Goal: Information Seeking & Learning: Learn about a topic

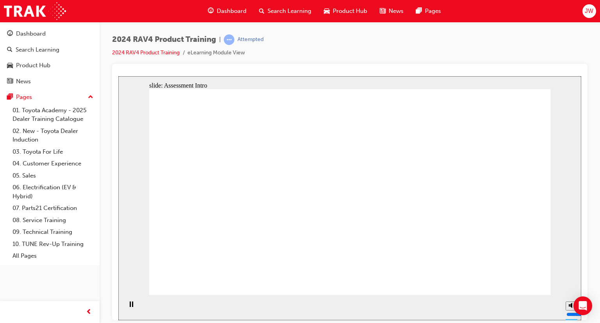
radio input "true"
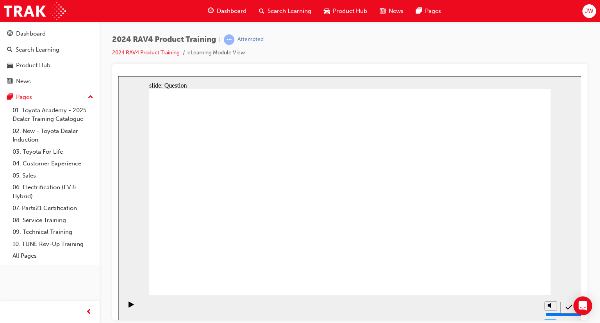
radio input "true"
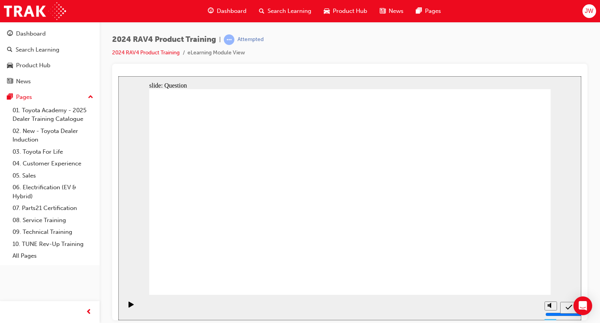
radio input "true"
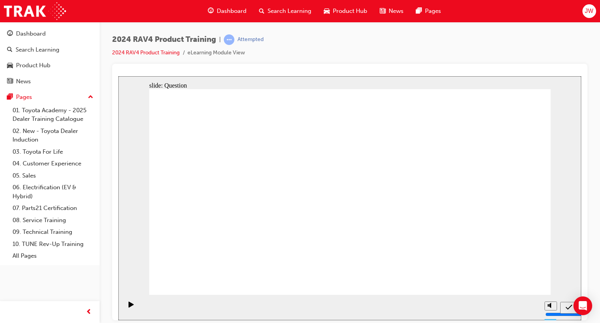
radio input "true"
drag, startPoint x: 395, startPoint y: 176, endPoint x: 387, endPoint y: 243, distance: 67.2
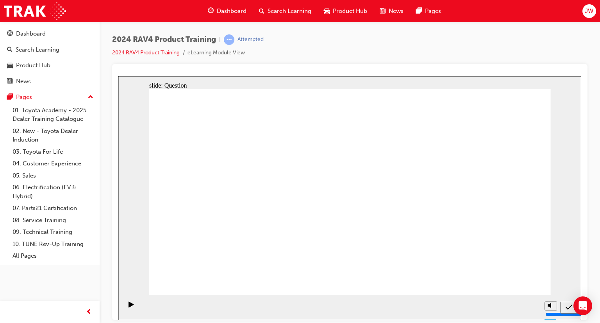
drag, startPoint x: 311, startPoint y: 174, endPoint x: 463, endPoint y: 225, distance: 160.3
drag, startPoint x: 467, startPoint y: 179, endPoint x: 298, endPoint y: 250, distance: 183.4
drag, startPoint x: 220, startPoint y: 177, endPoint x: 239, endPoint y: 250, distance: 75.1
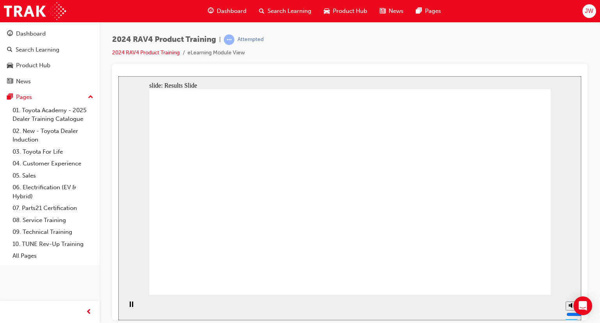
radio input "true"
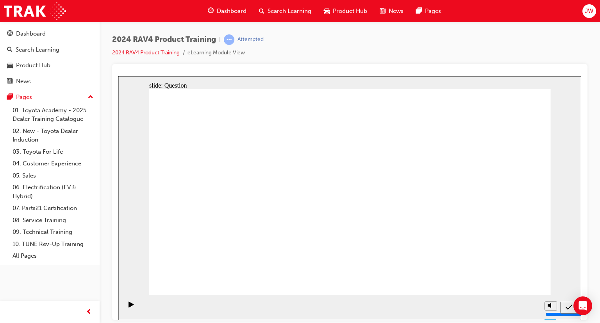
radio input "true"
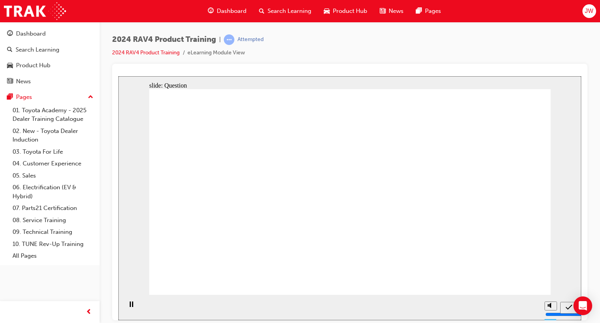
radio input "true"
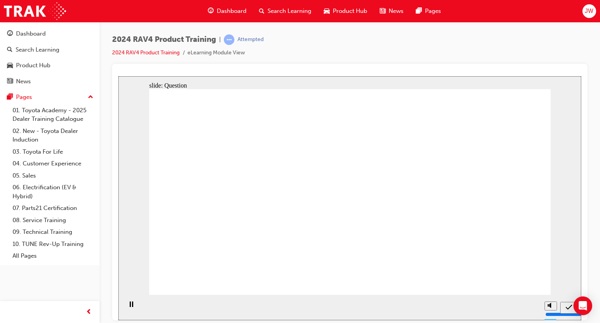
drag, startPoint x: 458, startPoint y: 186, endPoint x: 298, endPoint y: 251, distance: 172.9
drag, startPoint x: 211, startPoint y: 171, endPoint x: 392, endPoint y: 245, distance: 195.5
drag, startPoint x: 407, startPoint y: 169, endPoint x: 289, endPoint y: 200, distance: 121.9
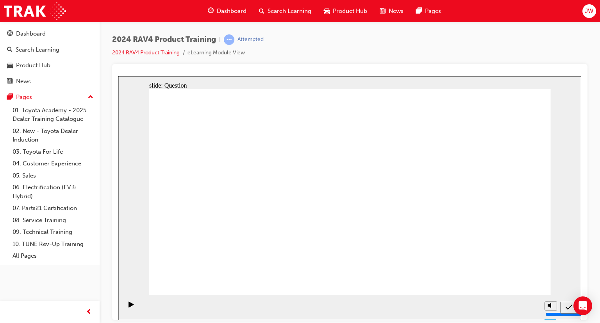
drag, startPoint x: 315, startPoint y: 174, endPoint x: 477, endPoint y: 245, distance: 177.3
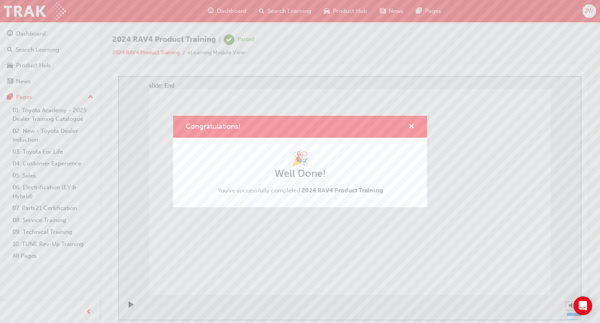
click at [410, 127] on span "cross-icon" at bounding box center [411, 126] width 6 height 7
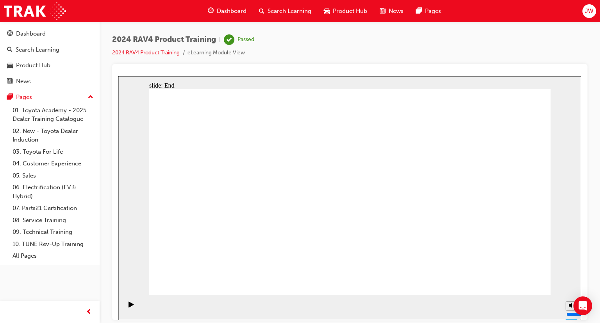
click at [219, 16] on div "Dashboard" at bounding box center [227, 11] width 51 height 16
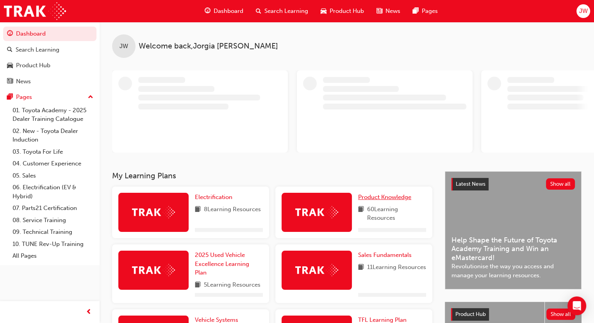
click at [366, 195] on span "Product Knowledge" at bounding box center [384, 196] width 53 height 7
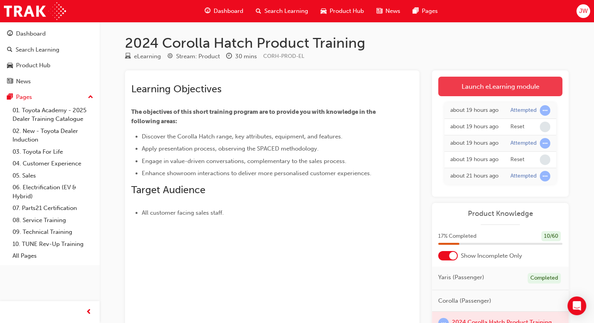
click at [504, 86] on link "Launch eLearning module" at bounding box center [500, 87] width 124 height 20
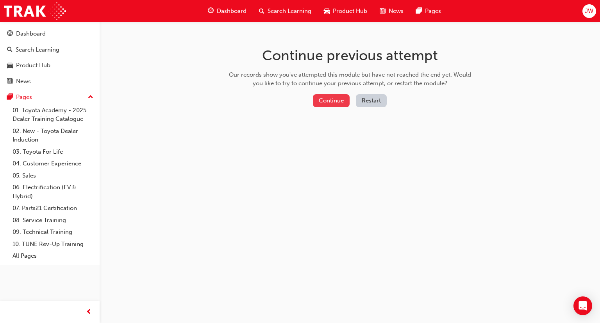
click at [323, 100] on button "Continue" at bounding box center [331, 100] width 37 height 13
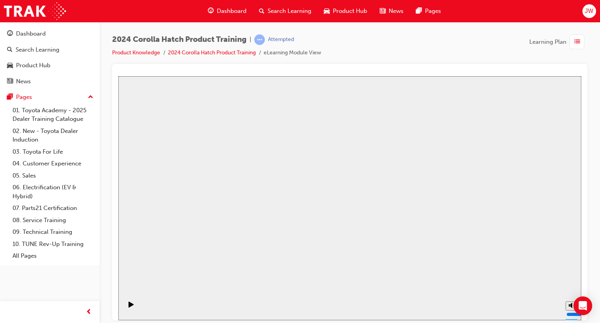
click at [131, 307] on icon "Play (Ctrl+Alt+P)" at bounding box center [130, 304] width 5 height 6
drag, startPoint x: 127, startPoint y: 307, endPoint x: 275, endPoint y: 93, distance: 259.6
click at [240, 50] on link "2024 Corolla Hatch Product Training" at bounding box center [212, 52] width 88 height 7
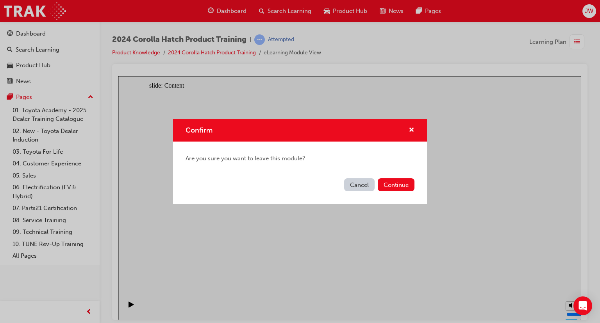
click at [369, 185] on button "Cancel" at bounding box center [359, 184] width 30 height 13
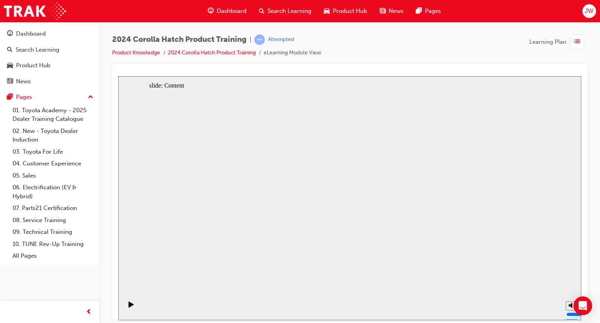
click at [239, 15] on div "Dashboard" at bounding box center [227, 11] width 51 height 16
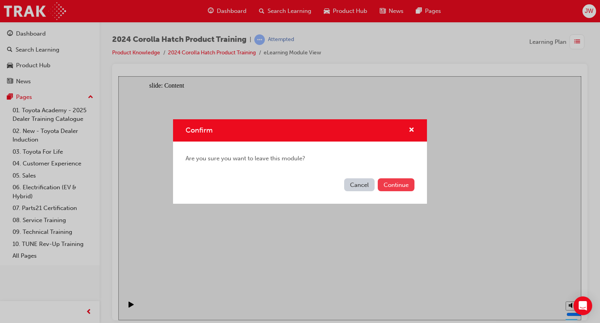
click at [403, 181] on button "Continue" at bounding box center [396, 184] width 37 height 13
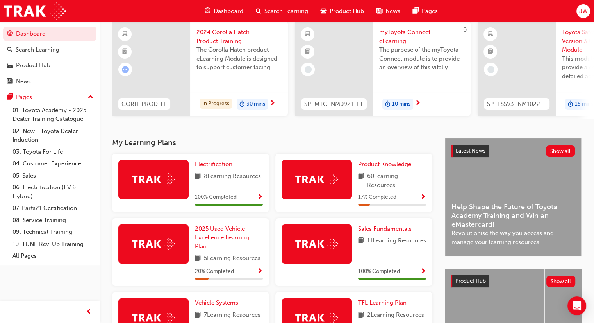
scroll to position [78, 0]
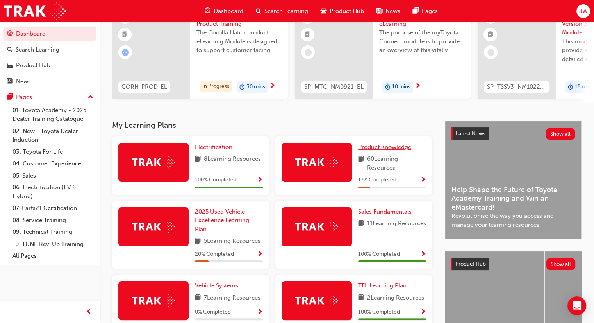
click at [386, 149] on span "Product Knowledge" at bounding box center [384, 146] width 53 height 7
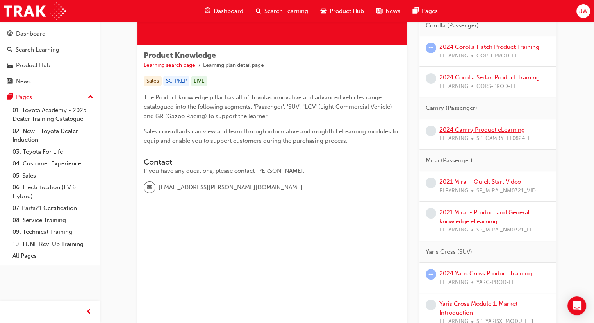
scroll to position [195, 0]
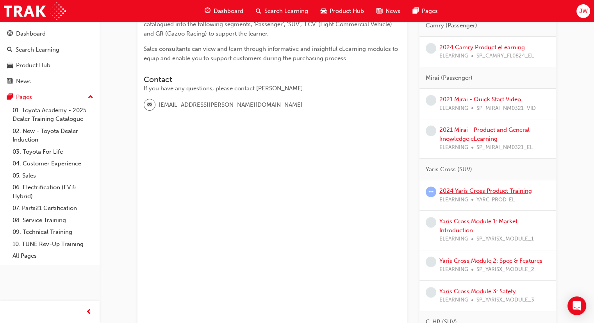
click at [485, 189] on link "2024 Yaris Cross Product Training" at bounding box center [485, 190] width 93 height 7
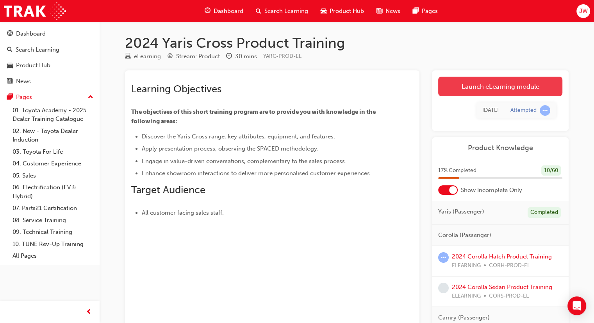
click at [475, 82] on link "Launch eLearning module" at bounding box center [500, 87] width 124 height 20
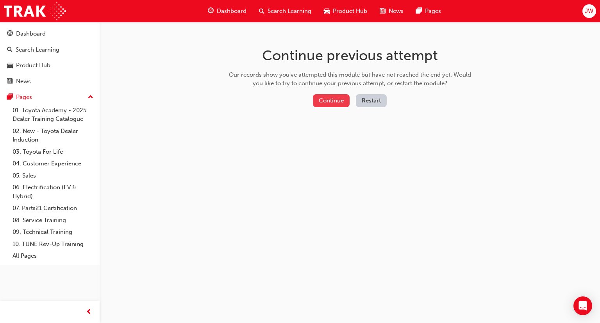
click at [335, 102] on button "Continue" at bounding box center [331, 100] width 37 height 13
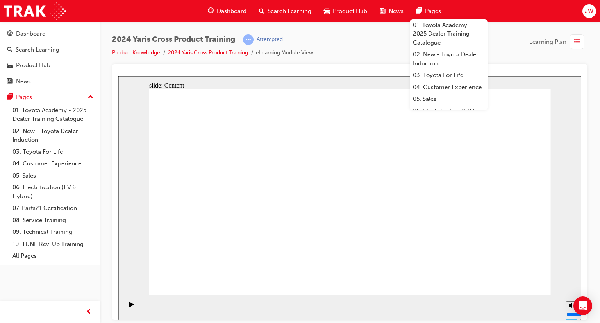
click at [358, 38] on div "2024 Yaris Cross Product Training | Attempted Product Knowledge 2024 Yaris Cros…" at bounding box center [349, 48] width 475 height 29
click at [364, 45] on div "2024 Yaris Cross Product Training | Attempted Product Knowledge 2024 Yaris Cros…" at bounding box center [349, 48] width 475 height 29
click at [509, 69] on div at bounding box center [349, 192] width 475 height 256
drag, startPoint x: 491, startPoint y: 41, endPoint x: 491, endPoint y: 37, distance: 4.4
click at [491, 39] on div "2024 Yaris Cross Product Training | Attempted Product Knowledge 2024 Yaris Cros…" at bounding box center [349, 48] width 475 height 29
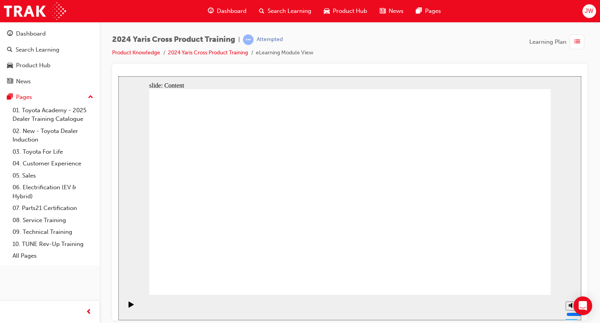
click at [242, 7] on span "Dashboard" at bounding box center [232, 11] width 30 height 9
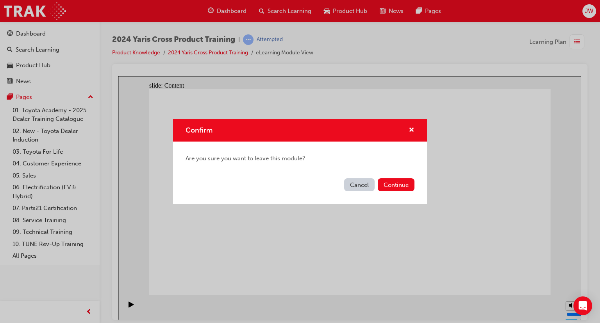
click at [195, 20] on div "Confirm Are you sure you want to leave this module? Cancel Continue" at bounding box center [300, 161] width 600 height 323
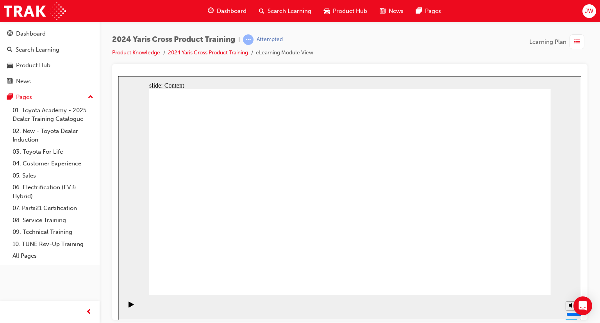
drag, startPoint x: 271, startPoint y: 190, endPoint x: 282, endPoint y: 189, distance: 10.2
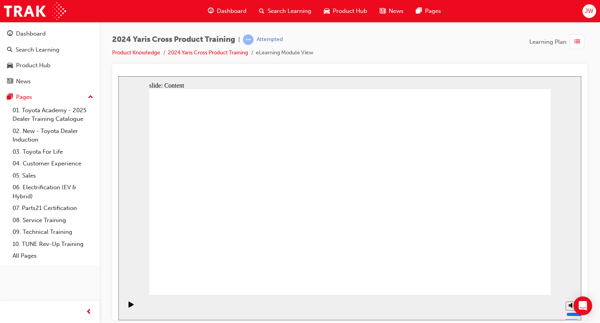
drag, startPoint x: 539, startPoint y: 281, endPoint x: 533, endPoint y: 280, distance: 6.3
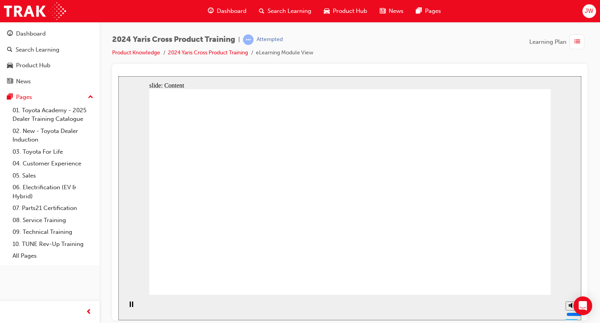
drag, startPoint x: 395, startPoint y: 110, endPoint x: 392, endPoint y: 114, distance: 5.0
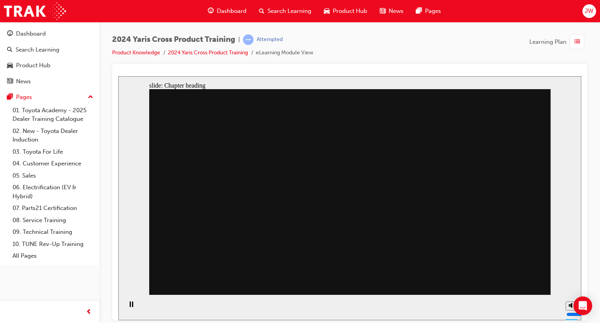
drag, startPoint x: 542, startPoint y: 6, endPoint x: 432, endPoint y: 54, distance: 120.9
click at [432, 54] on div "2024 Yaris Cross Product Training | Attempted Product Knowledge 2024 Yaris Cros…" at bounding box center [349, 48] width 475 height 29
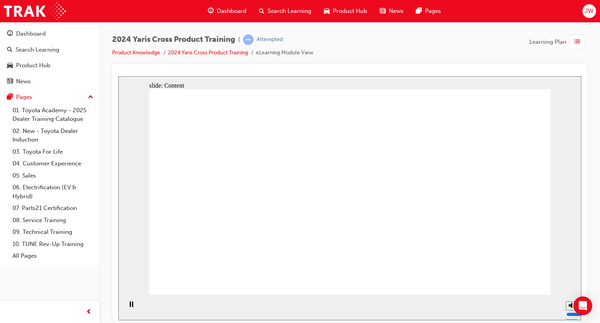
radio input "true"
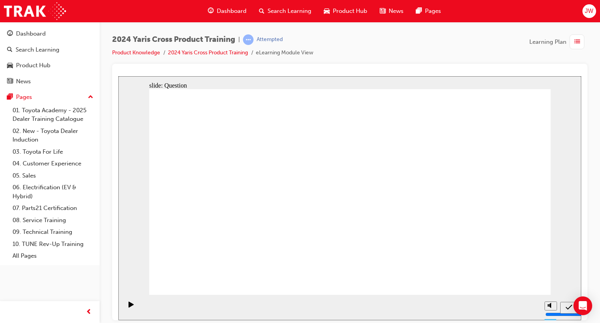
radio input "true"
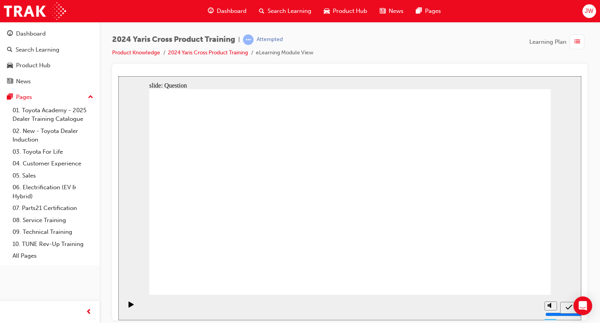
drag, startPoint x: 444, startPoint y: 182, endPoint x: 469, endPoint y: 173, distance: 26.4
checkbox input "true"
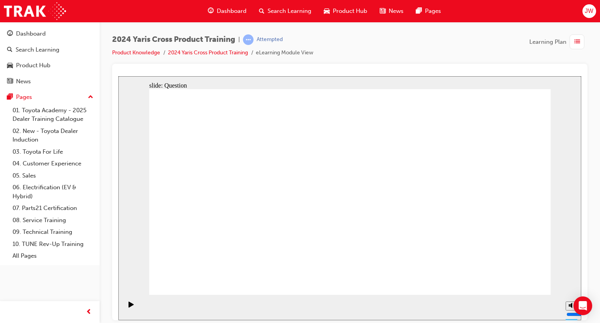
drag, startPoint x: 509, startPoint y: 275, endPoint x: 513, endPoint y: 281, distance: 7.2
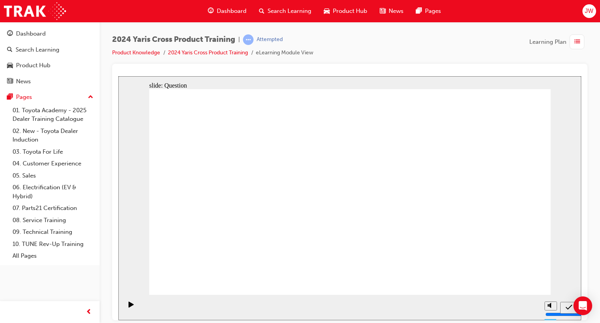
radio input "true"
drag, startPoint x: 451, startPoint y: 187, endPoint x: 291, endPoint y: 255, distance: 173.4
drag, startPoint x: 370, startPoint y: 184, endPoint x: 226, endPoint y: 237, distance: 153.6
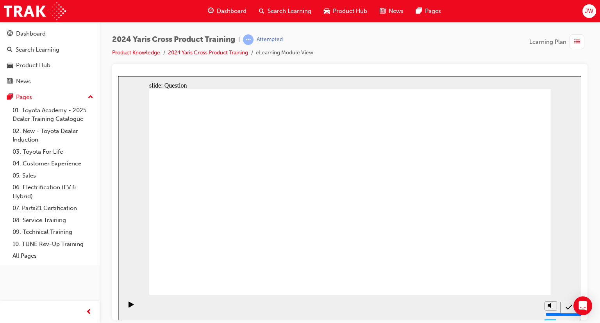
drag, startPoint x: 227, startPoint y: 182, endPoint x: 374, endPoint y: 246, distance: 160.0
drag, startPoint x: 299, startPoint y: 171, endPoint x: 451, endPoint y: 252, distance: 172.4
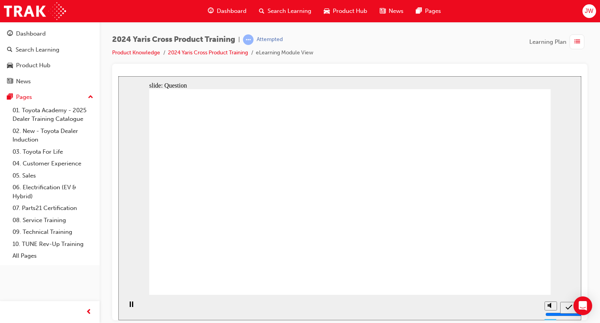
radio input "true"
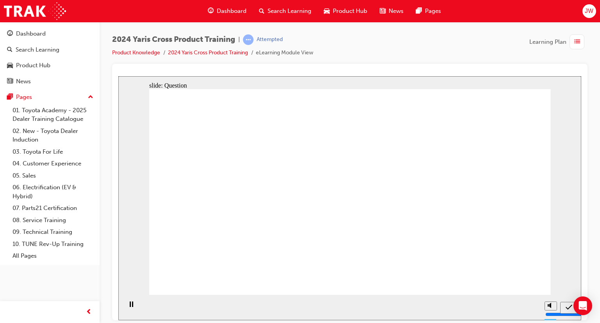
radio input "true"
checkbox input "true"
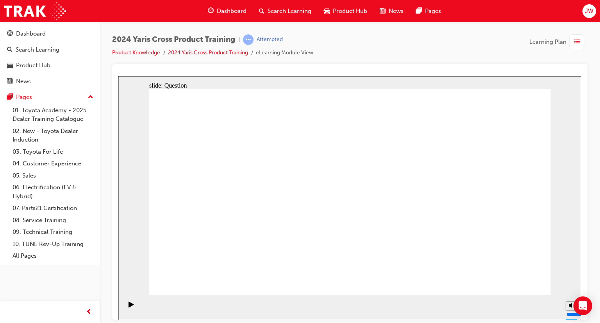
checkbox input "true"
drag, startPoint x: 368, startPoint y: 241, endPoint x: 353, endPoint y: 236, distance: 15.8
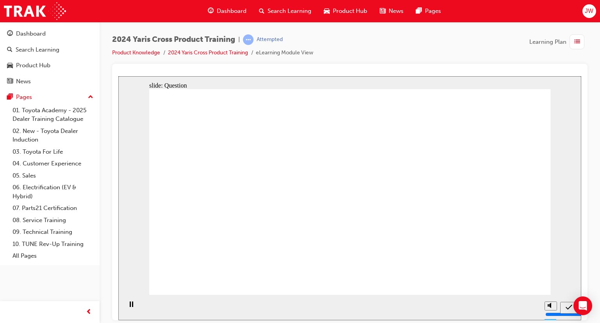
radio input "true"
drag, startPoint x: 389, startPoint y: 184, endPoint x: 237, endPoint y: 246, distance: 164.3
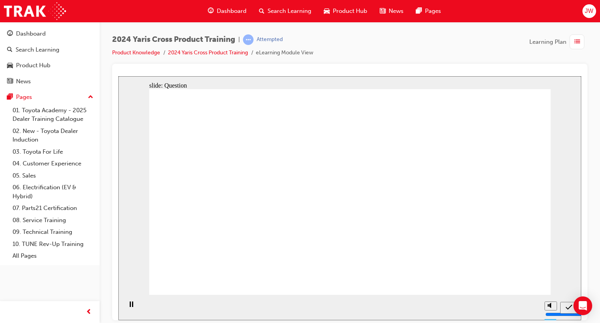
drag, startPoint x: 444, startPoint y: 186, endPoint x: 278, endPoint y: 255, distance: 179.3
drag, startPoint x: 231, startPoint y: 179, endPoint x: 293, endPoint y: 191, distance: 63.2
drag, startPoint x: 301, startPoint y: 235, endPoint x: 359, endPoint y: 245, distance: 59.5
drag, startPoint x: 285, startPoint y: 167, endPoint x: 447, endPoint y: 249, distance: 182.2
drag, startPoint x: 379, startPoint y: 242, endPoint x: 399, endPoint y: 258, distance: 25.3
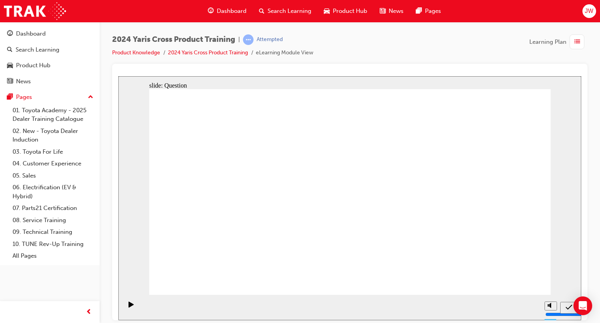
drag, startPoint x: 438, startPoint y: 131, endPoint x: 439, endPoint y: 141, distance: 10.2
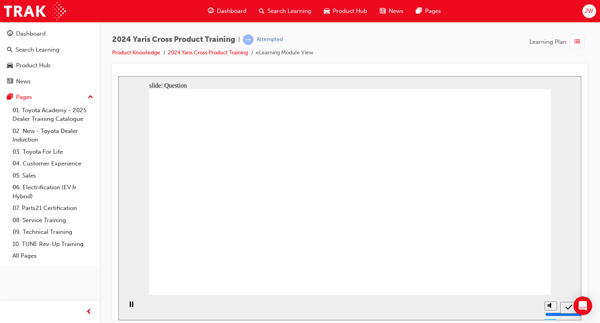
radio input "true"
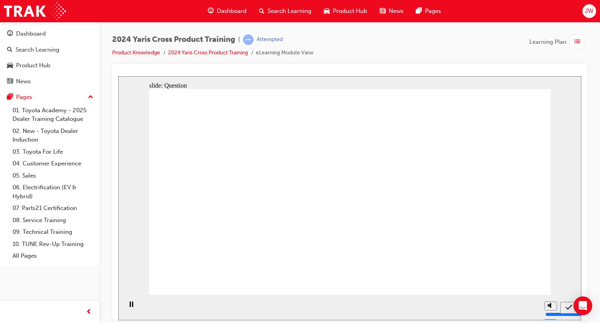
checkbox input "true"
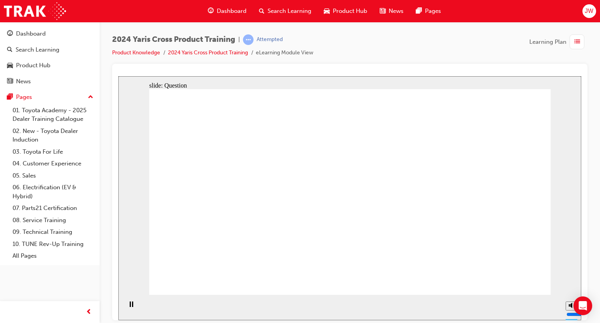
checkbox input "true"
radio input "true"
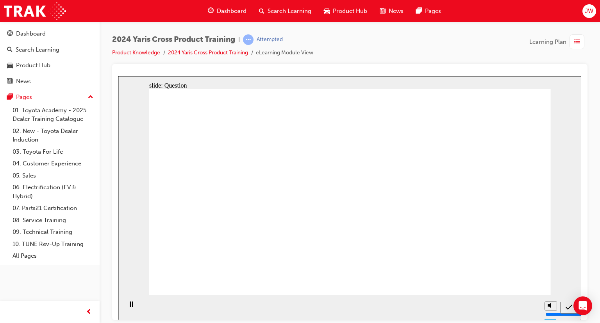
drag, startPoint x: 342, startPoint y: 221, endPoint x: 346, endPoint y: 226, distance: 5.8
drag, startPoint x: 364, startPoint y: 176, endPoint x: 321, endPoint y: 235, distance: 73.5
drag, startPoint x: 458, startPoint y: 175, endPoint x: 449, endPoint y: 247, distance: 72.8
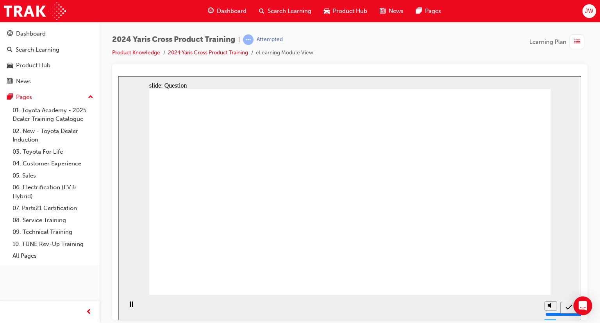
drag, startPoint x: 304, startPoint y: 165, endPoint x: 300, endPoint y: 239, distance: 74.3
drag, startPoint x: 237, startPoint y: 167, endPoint x: 393, endPoint y: 242, distance: 173.6
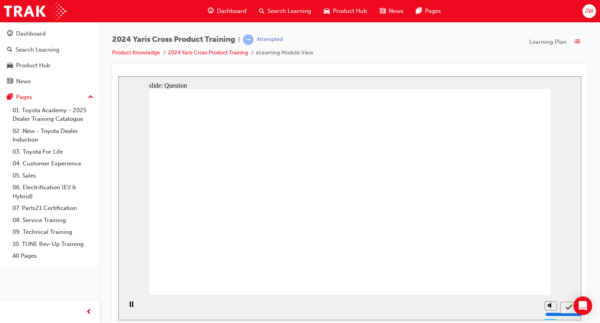
radio input "true"
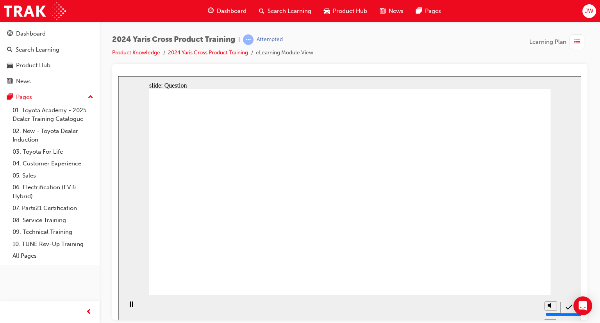
radio input "true"
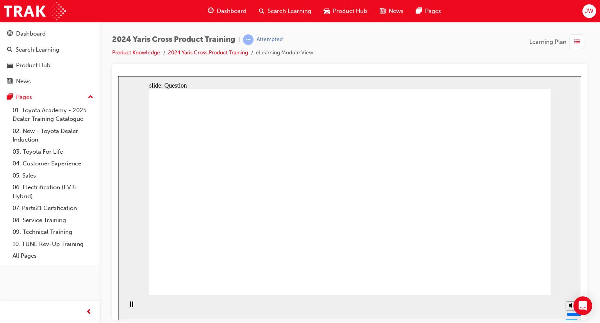
checkbox input "true"
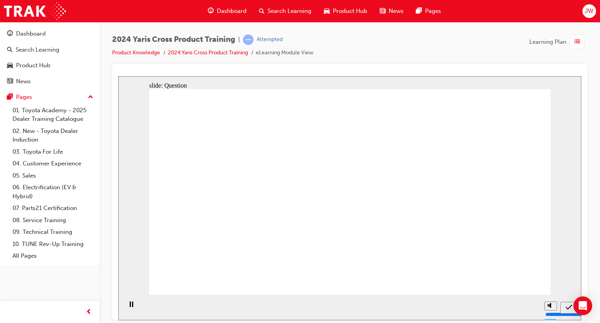
radio input "true"
drag, startPoint x: 243, startPoint y: 178, endPoint x: 423, endPoint y: 247, distance: 193.6
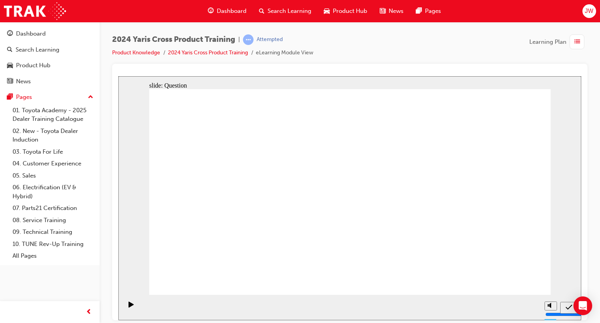
drag, startPoint x: 305, startPoint y: 181, endPoint x: 444, endPoint y: 235, distance: 149.4
drag, startPoint x: 461, startPoint y: 179, endPoint x: 291, endPoint y: 248, distance: 183.8
drag, startPoint x: 343, startPoint y: 187, endPoint x: 214, endPoint y: 252, distance: 144.4
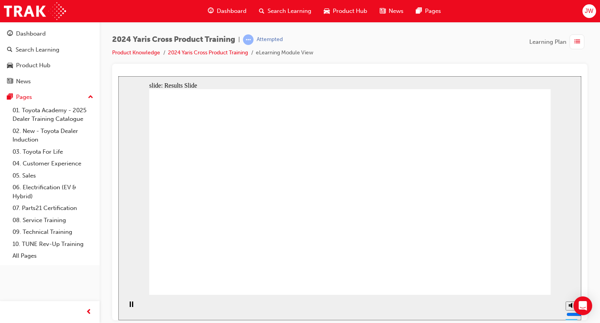
radio input "true"
drag, startPoint x: 513, startPoint y: 275, endPoint x: 516, endPoint y: 285, distance: 10.4
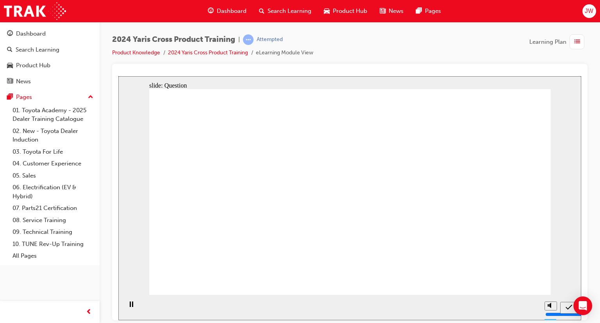
radio input "true"
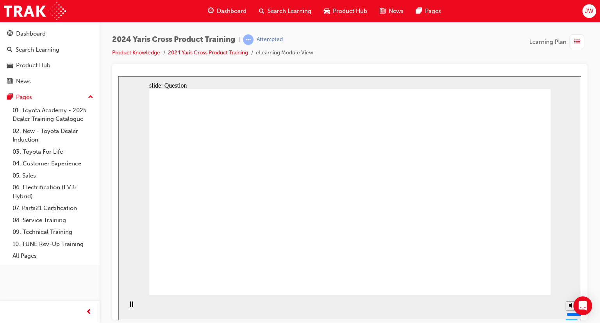
checkbox input "true"
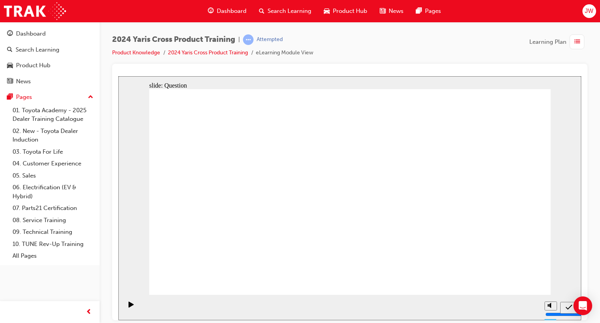
radio input "false"
radio input "true"
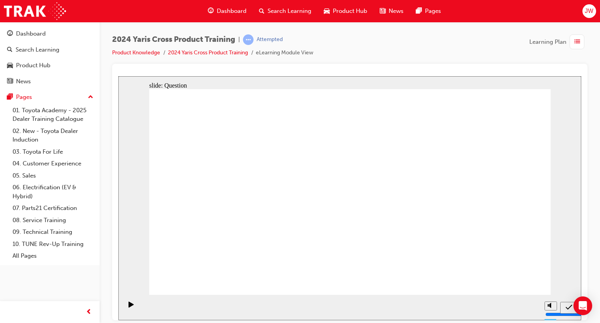
drag, startPoint x: 377, startPoint y: 176, endPoint x: 242, endPoint y: 225, distance: 143.5
drag, startPoint x: 446, startPoint y: 170, endPoint x: 278, endPoint y: 237, distance: 180.7
drag, startPoint x: 240, startPoint y: 164, endPoint x: 421, endPoint y: 237, distance: 194.7
drag, startPoint x: 319, startPoint y: 171, endPoint x: 471, endPoint y: 240, distance: 167.6
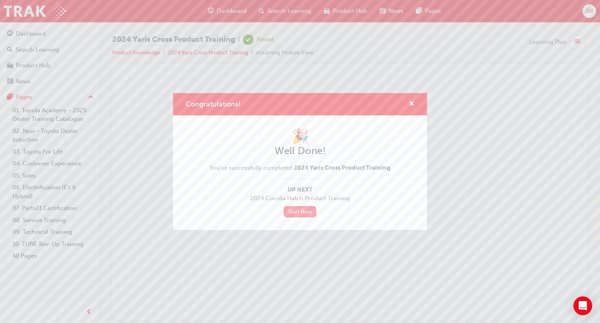
click at [291, 211] on link "Start Now" at bounding box center [300, 211] width 33 height 11
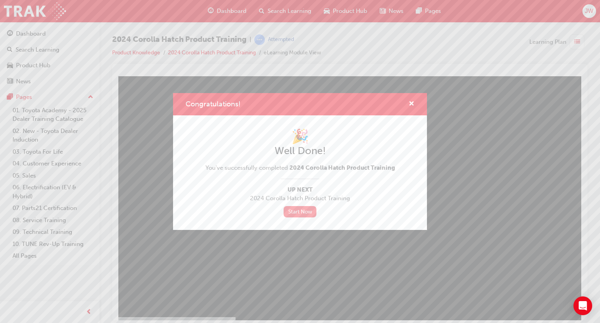
click at [301, 214] on link "Start Now" at bounding box center [300, 211] width 33 height 11
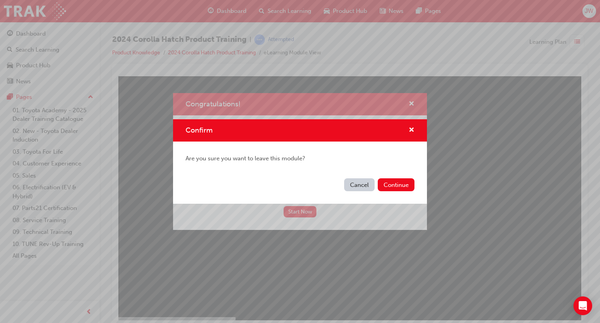
click at [358, 186] on button "Cancel" at bounding box center [359, 184] width 30 height 13
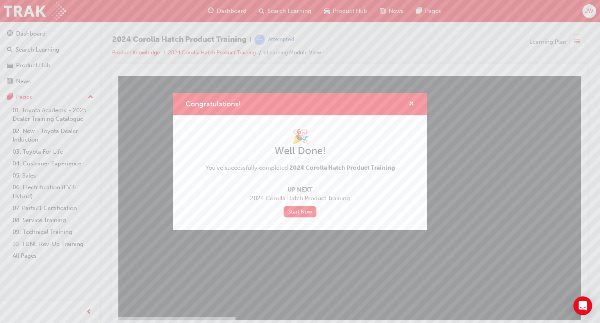
click at [410, 103] on span "cross-icon" at bounding box center [411, 104] width 6 height 7
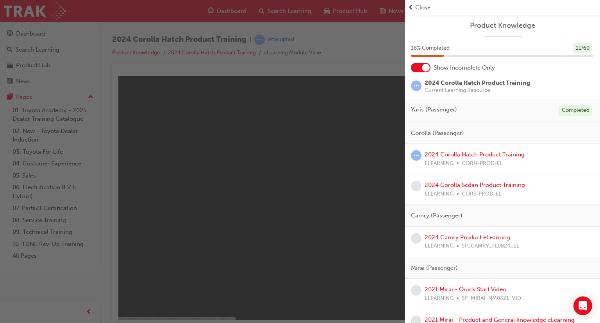
click at [469, 154] on link "2024 Corolla Hatch Product Training" at bounding box center [475, 154] width 100 height 7
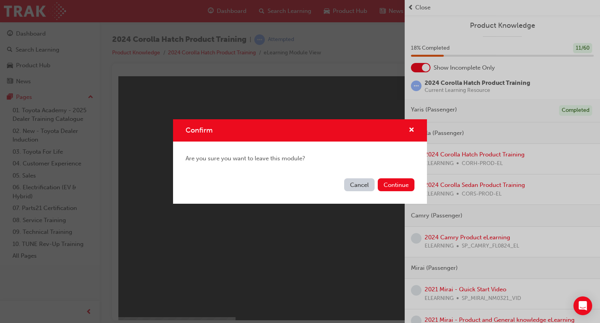
click at [360, 184] on button "Cancel" at bounding box center [359, 184] width 30 height 13
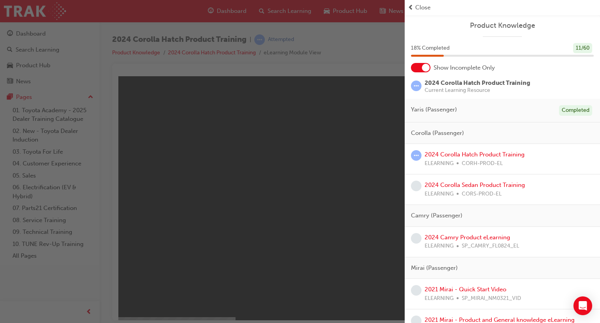
click at [319, 191] on div "button" at bounding box center [202, 161] width 405 height 323
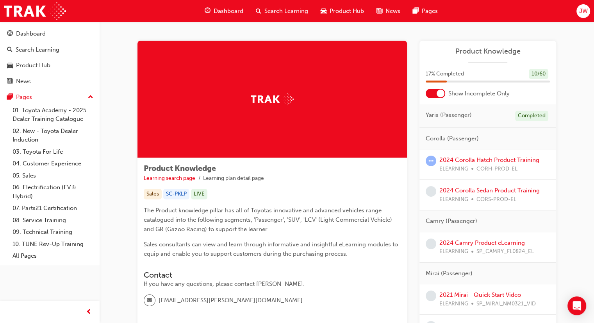
click at [224, 10] on span "Dashboard" at bounding box center [229, 11] width 30 height 9
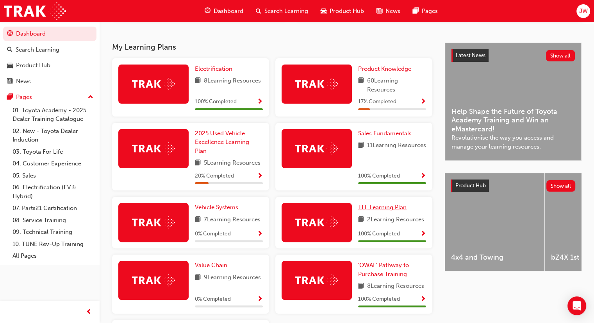
scroll to position [234, 0]
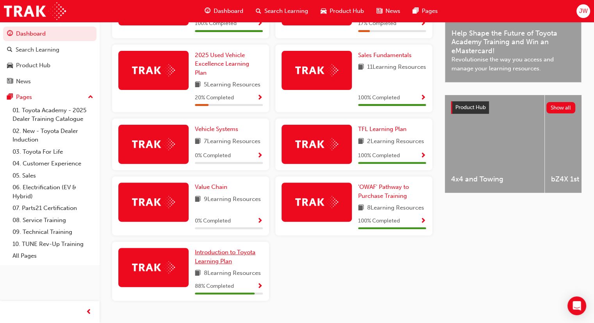
click at [224, 260] on link "Introduction to Toyota Learning Plan" at bounding box center [229, 257] width 68 height 18
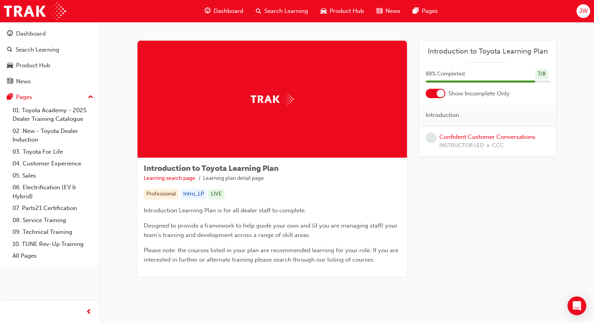
click at [218, 12] on span "Dashboard" at bounding box center [229, 11] width 30 height 9
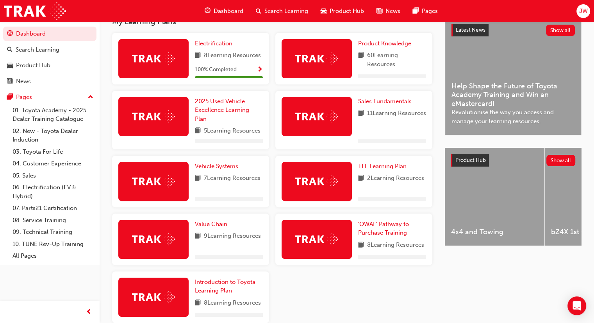
scroll to position [195, 0]
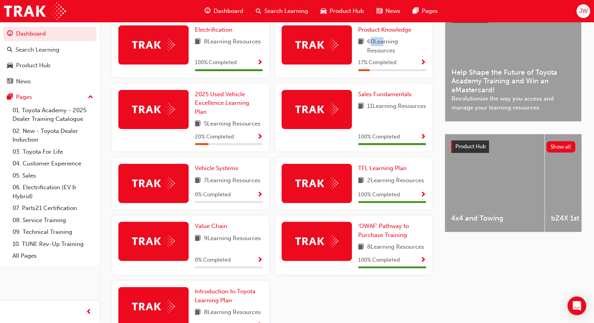
drag, startPoint x: 369, startPoint y: 43, endPoint x: 380, endPoint y: 44, distance: 11.7
click at [380, 44] on span "60 Learning Resources" at bounding box center [396, 46] width 59 height 18
click at [402, 55] on span "60 Learning Resources" at bounding box center [396, 46] width 59 height 18
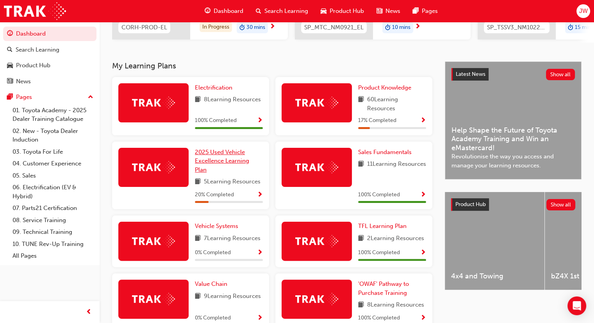
scroll to position [137, 0]
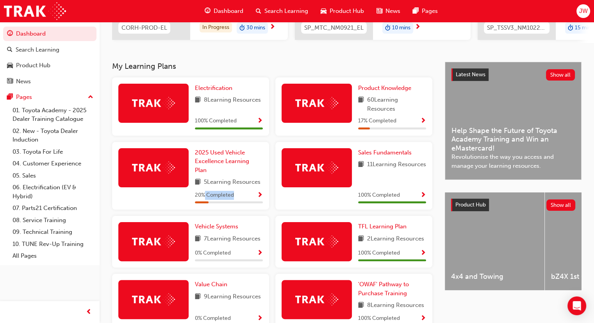
drag, startPoint x: 203, startPoint y: 198, endPoint x: 248, endPoint y: 202, distance: 45.0
click at [248, 200] on div "20 % Completed" at bounding box center [229, 195] width 68 height 10
click at [233, 216] on div "2025 Used Vehicle Excellence Learning Plan 5 Learning Resources 20 % Completed" at bounding box center [190, 179] width 163 height 74
click at [215, 161] on span "2025 Used Vehicle Excellence Learning Plan" at bounding box center [222, 161] width 54 height 25
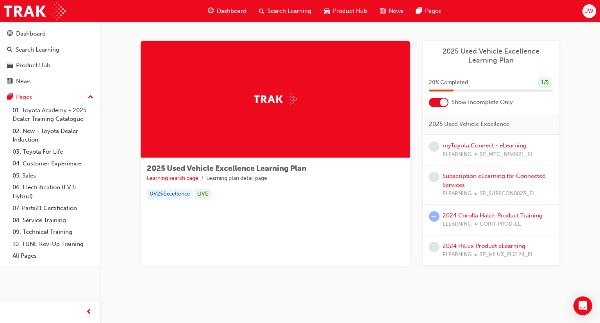
click at [221, 9] on span "Dashboard" at bounding box center [232, 11] width 30 height 9
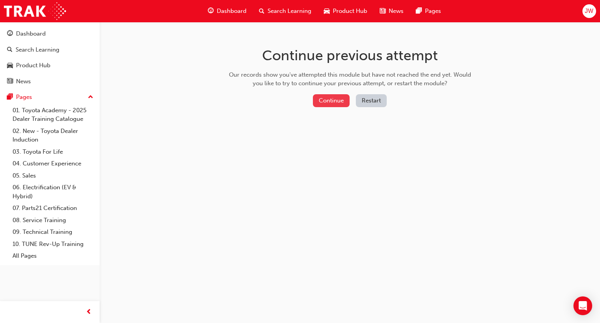
click at [320, 99] on button "Continue" at bounding box center [331, 100] width 37 height 13
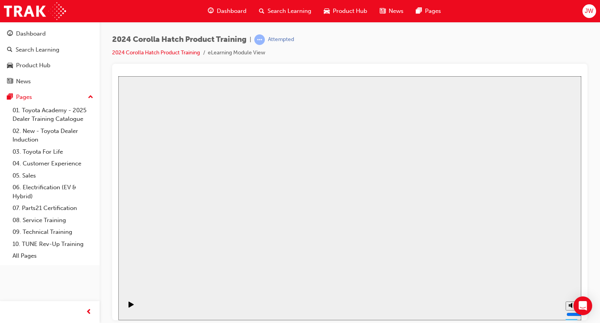
click at [224, 14] on span "Dashboard" at bounding box center [232, 11] width 30 height 9
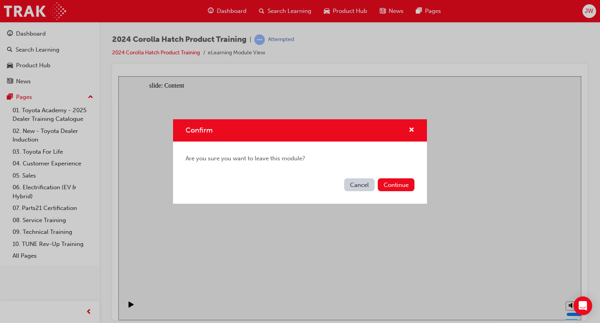
click at [354, 182] on button "Cancel" at bounding box center [359, 184] width 30 height 13
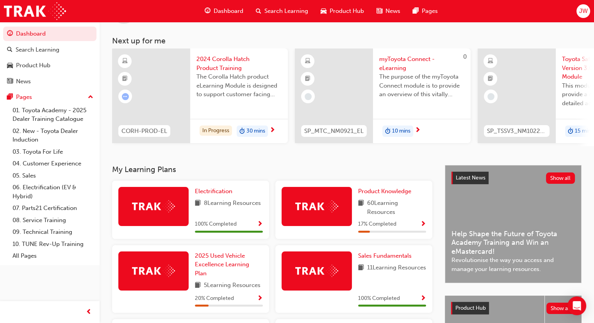
scroll to position [78, 0]
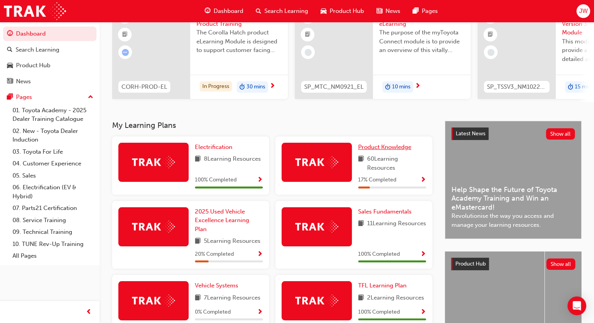
click at [401, 152] on link "Product Knowledge" at bounding box center [386, 147] width 56 height 9
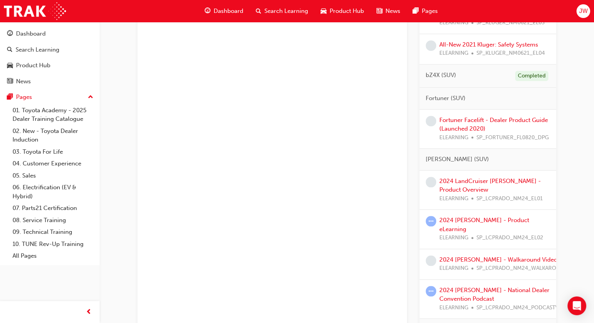
scroll to position [859, 0]
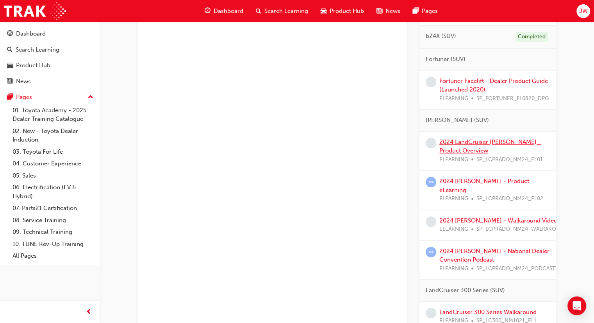
click at [479, 148] on link "2024 LandCruiser [PERSON_NAME] - Product Overview" at bounding box center [490, 146] width 102 height 16
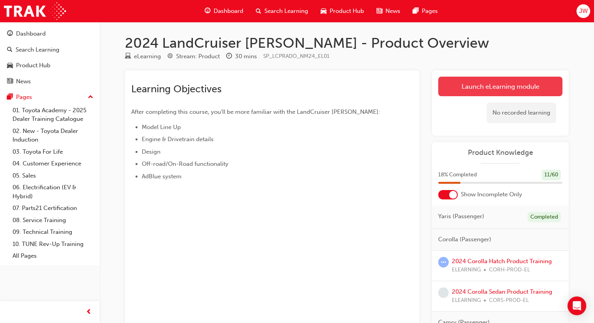
click at [467, 82] on link "Launch eLearning module" at bounding box center [500, 87] width 124 height 20
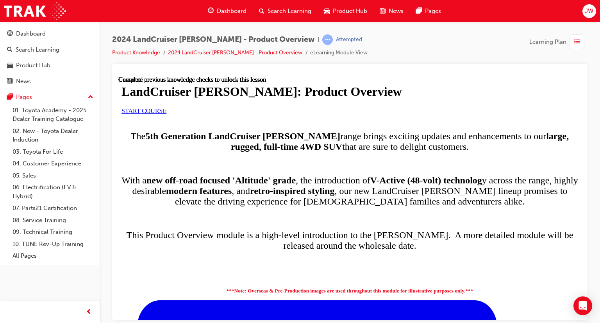
click at [166, 114] on span "START COURSE" at bounding box center [143, 110] width 45 height 7
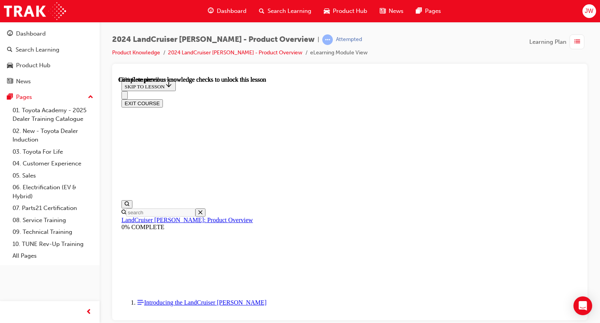
scroll to position [469, 0]
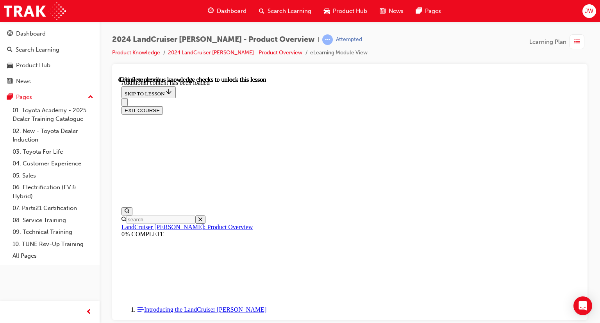
scroll to position [932, 0]
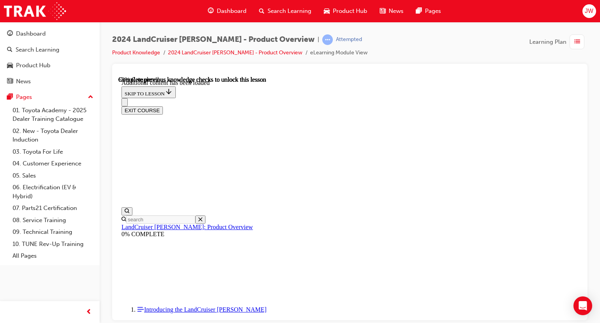
scroll to position [1209, 0]
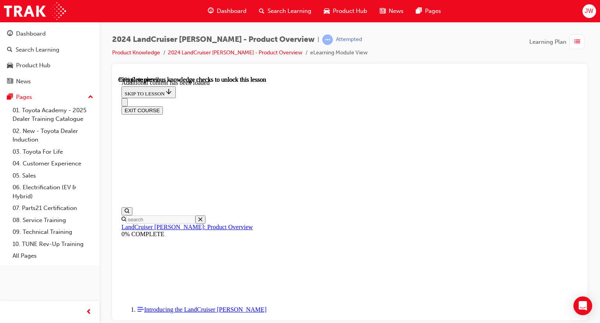
scroll to position [1533, 0]
radio input "true"
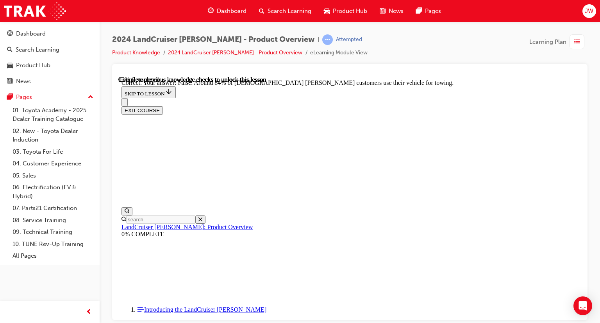
scroll to position [1650, 0]
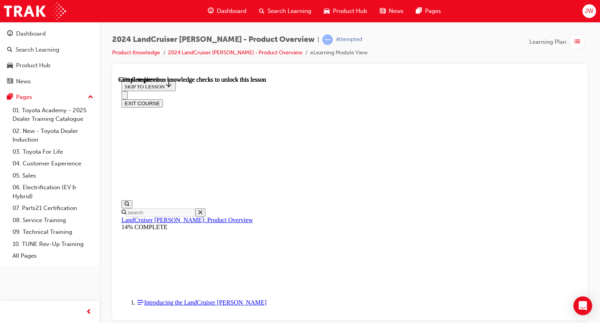
scroll to position [1127, 0]
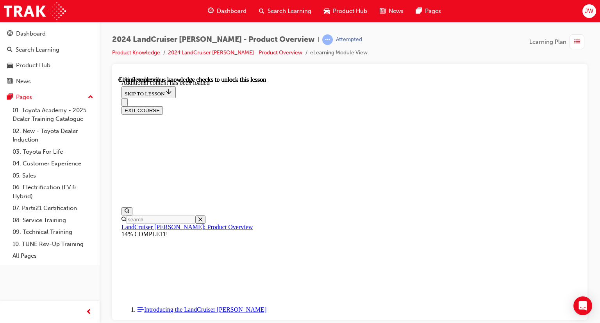
scroll to position [1287, 0]
radio input "true"
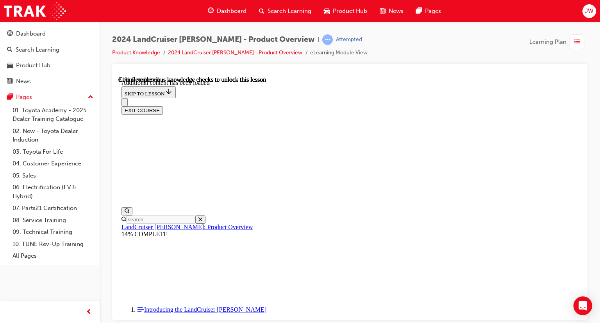
radio input "true"
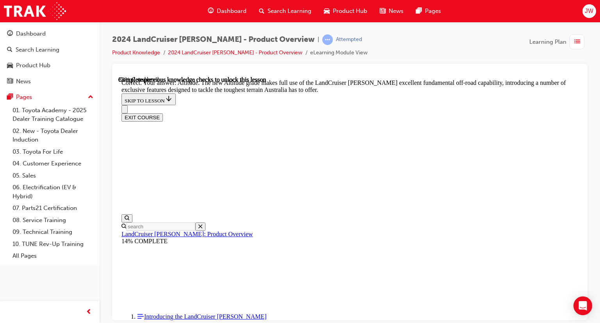
scroll to position [1632, 0]
drag, startPoint x: 306, startPoint y: 171, endPoint x: 328, endPoint y: 171, distance: 21.9
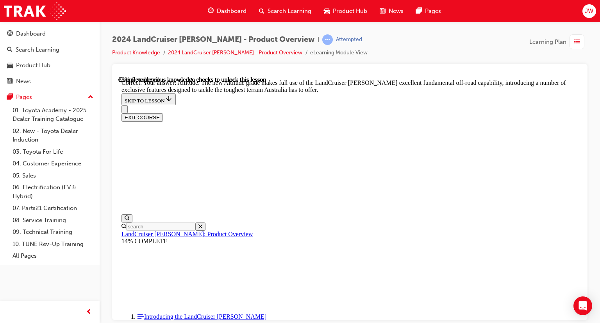
checkbox input "true"
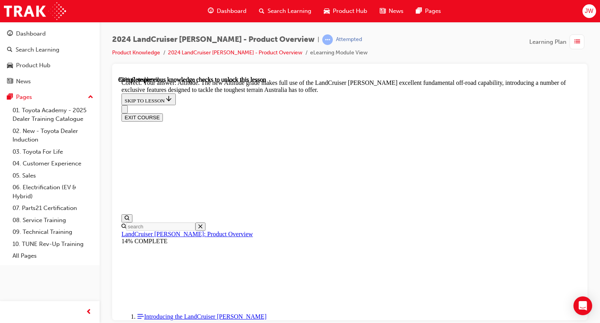
checkbox input "true"
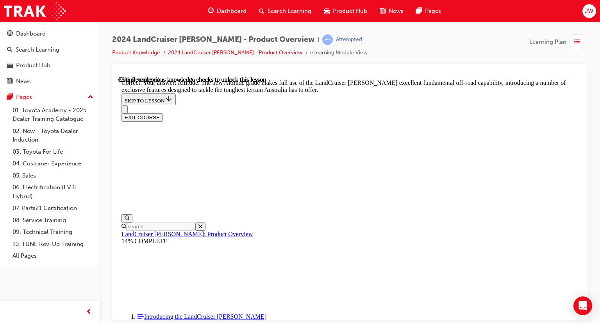
checkbox input "false"
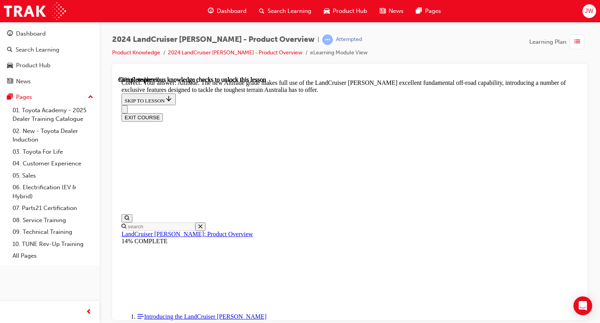
checkbox input "false"
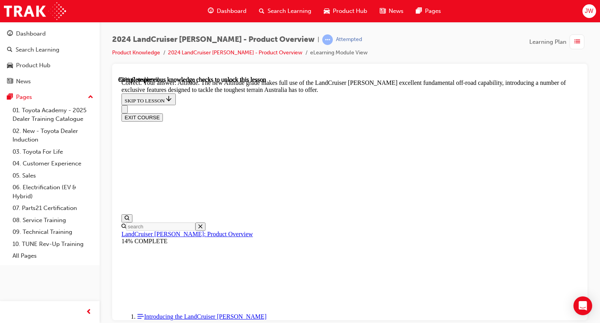
checkbox input "true"
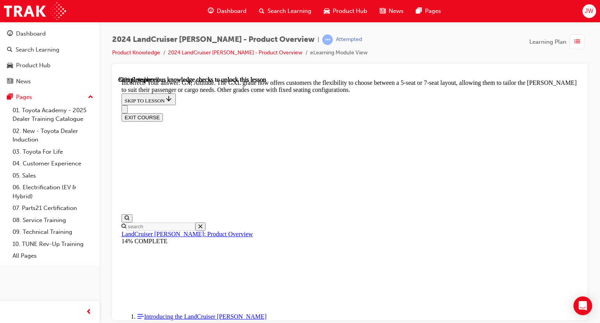
checkbox input "false"
checkbox input "true"
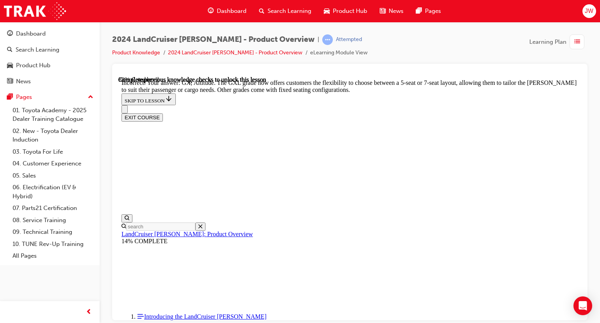
checkbox input "false"
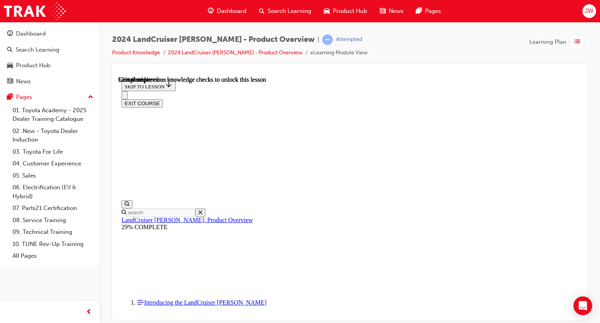
scroll to position [1250, 0]
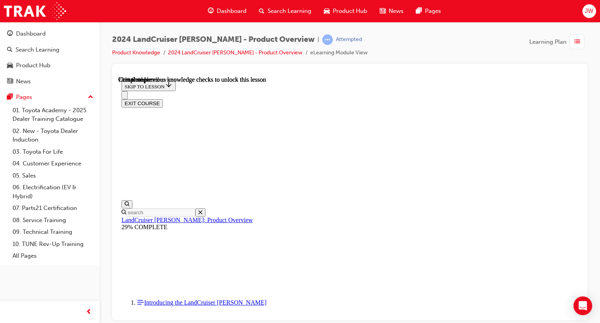
scroll to position [1680, 0]
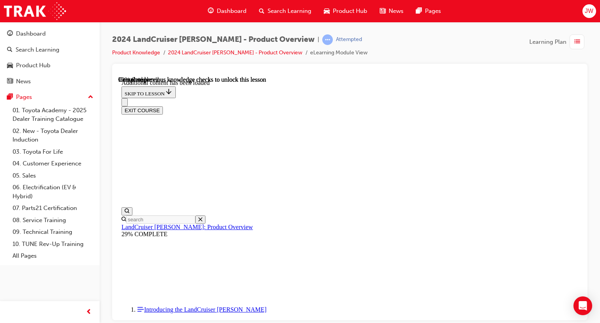
scroll to position [1863, 0]
radio input "true"
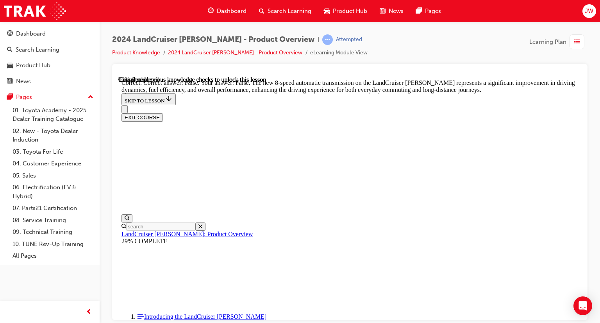
scroll to position [2175, 0]
radio input "true"
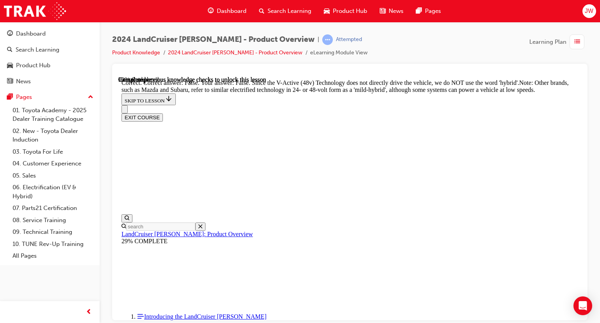
scroll to position [2488, 0]
radio input "true"
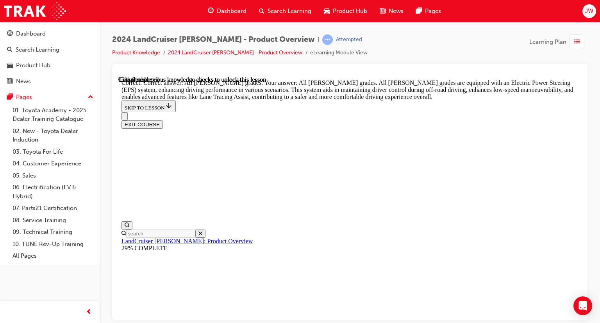
scroll to position [2731, 0]
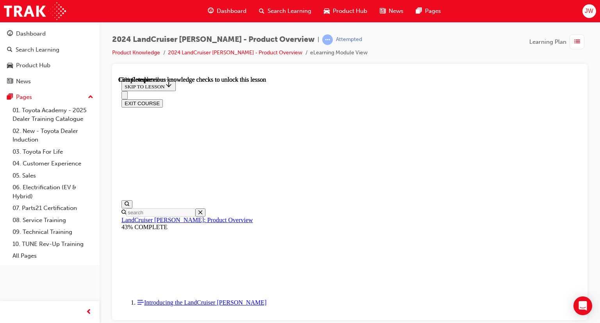
scroll to position [469, 0]
drag, startPoint x: 278, startPoint y: 156, endPoint x: 322, endPoint y: 159, distance: 43.9
copy span "Ningaloo"
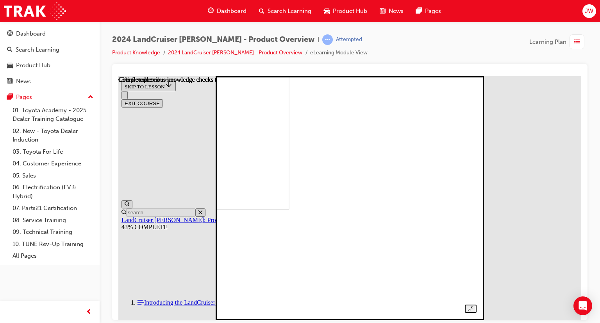
click at [289, 209] on img at bounding box center [169, 88] width 242 height 242
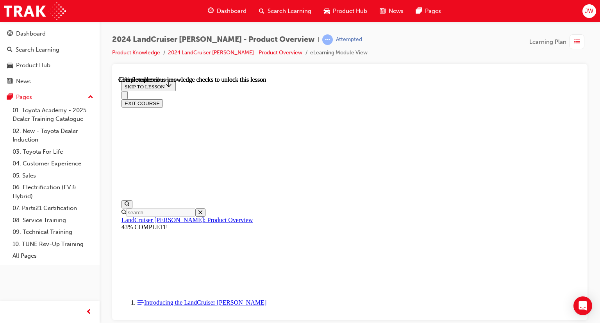
scroll to position [2422, 0]
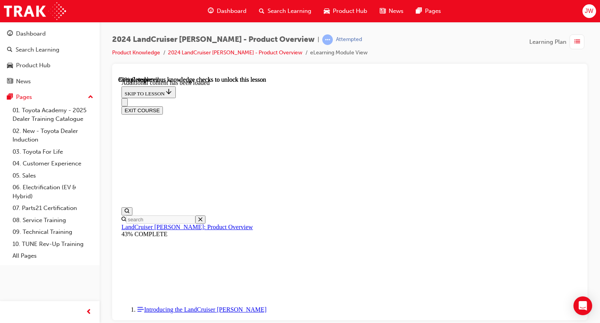
scroll to position [2658, 0]
drag, startPoint x: 348, startPoint y: 176, endPoint x: 380, endPoint y: 181, distance: 32.8
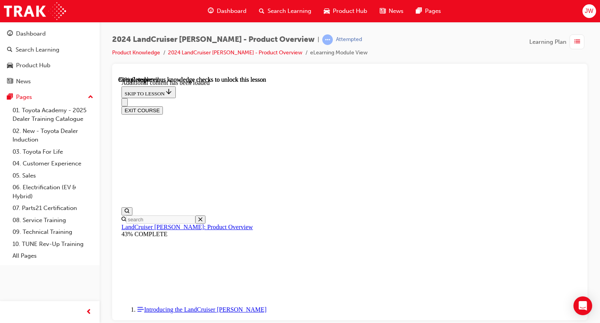
checkbox input "true"
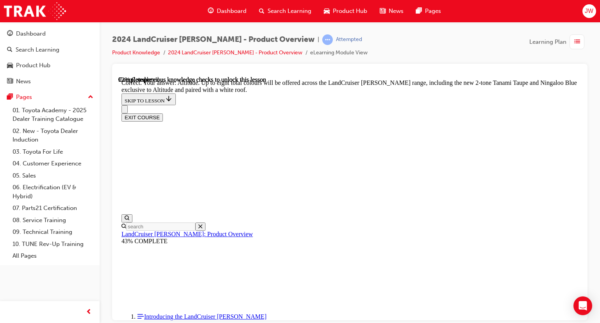
scroll to position [3048, 0]
checkbox input "true"
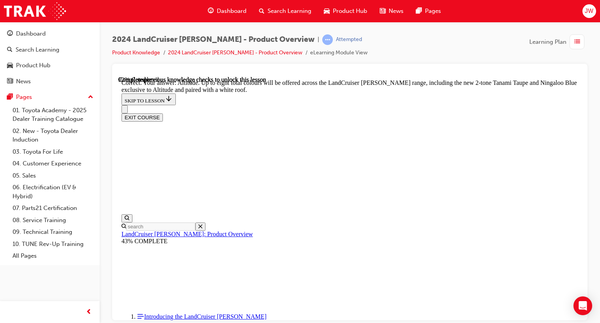
checkbox input "true"
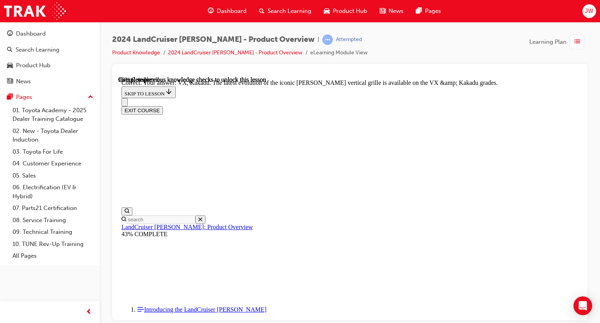
scroll to position [3291, 0]
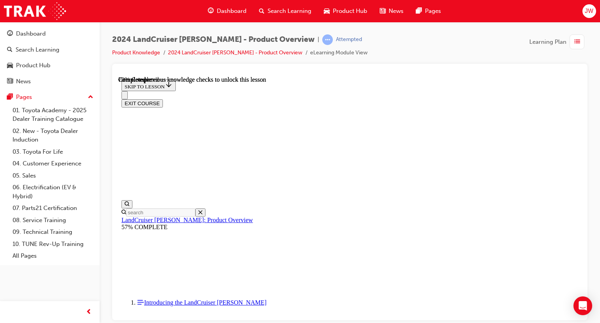
scroll to position [1641, 0]
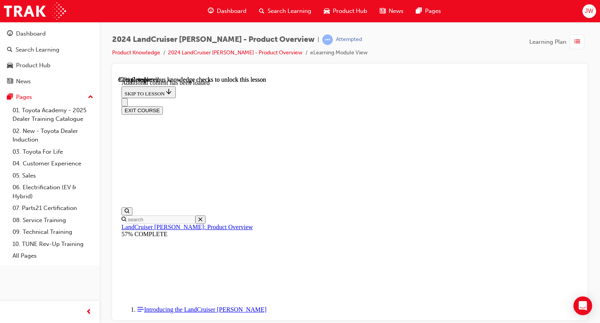
scroll to position [1995, 0]
radio input "true"
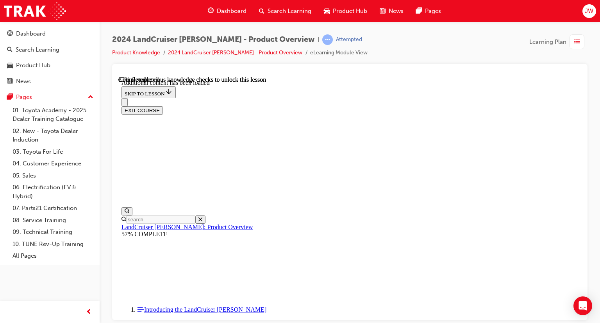
radio input "true"
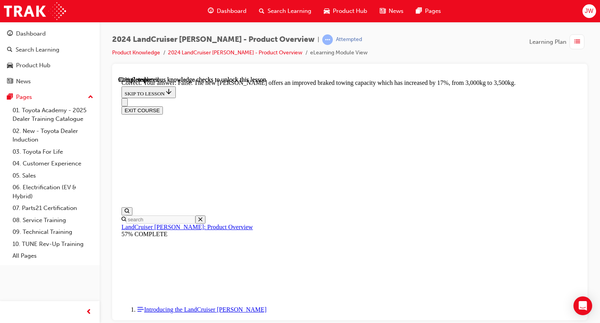
radio input "true"
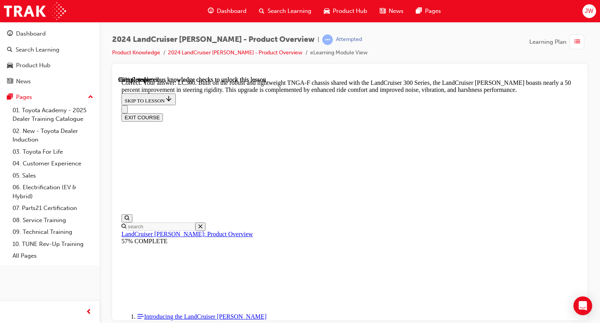
scroll to position [2487, 0]
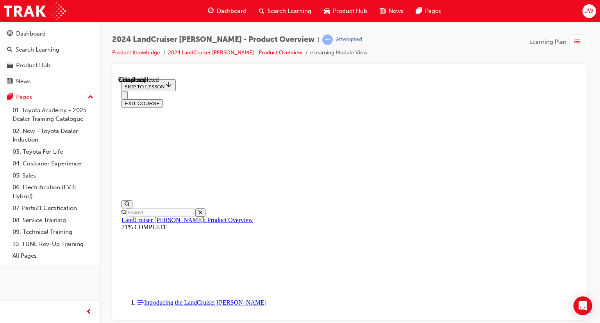
scroll to position [587, 0]
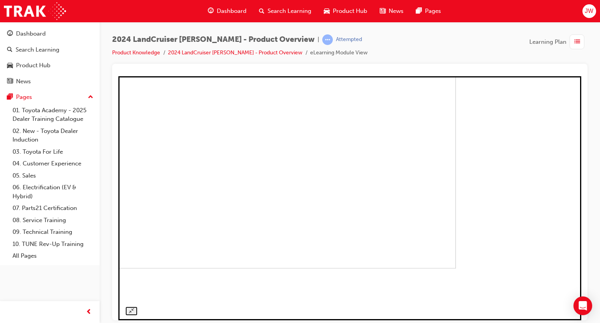
click at [385, 143] on img at bounding box center [224, 156] width 463 height 221
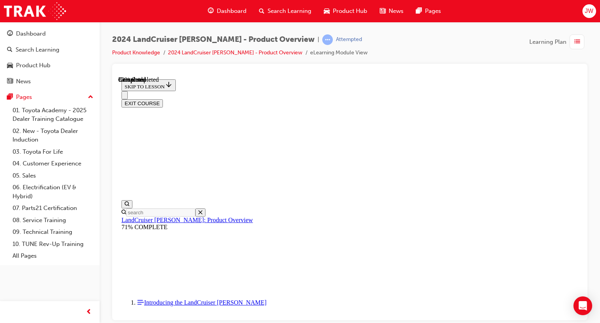
scroll to position [876, 0]
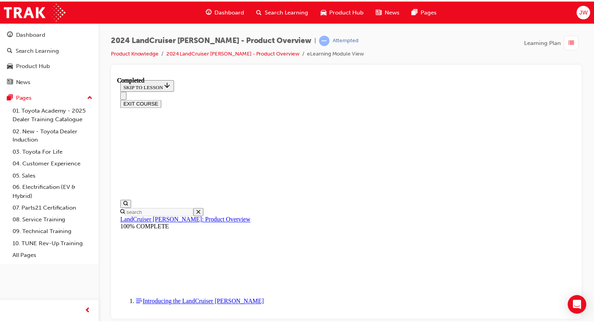
scroll to position [434, 0]
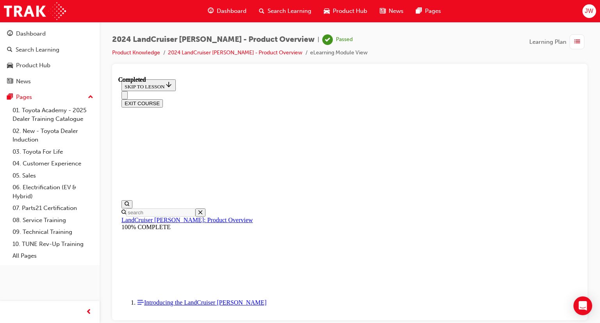
click at [215, 8] on div "Dashboard" at bounding box center [227, 11] width 51 height 16
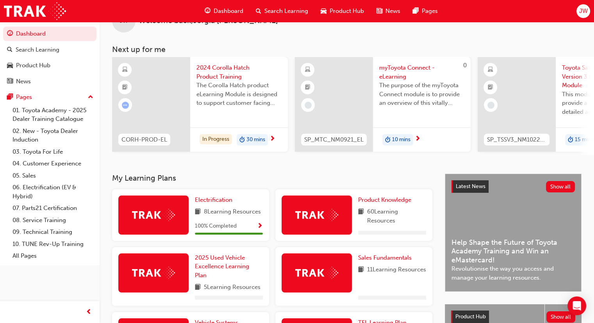
scroll to position [39, 0]
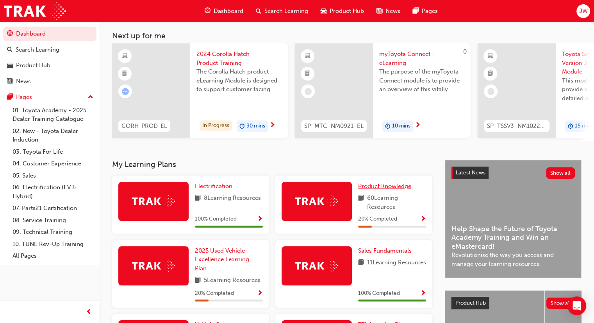
click at [407, 188] on span "Product Knowledge" at bounding box center [384, 185] width 53 height 7
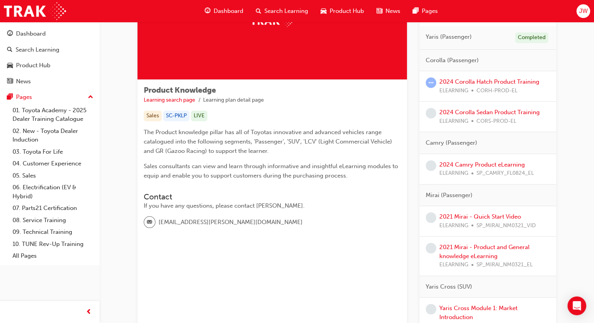
scroll to position [117, 0]
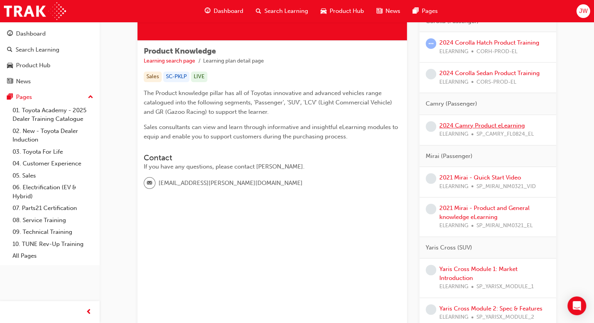
click at [476, 125] on link "2024 Camry Product eLearning" at bounding box center [482, 125] width 86 height 7
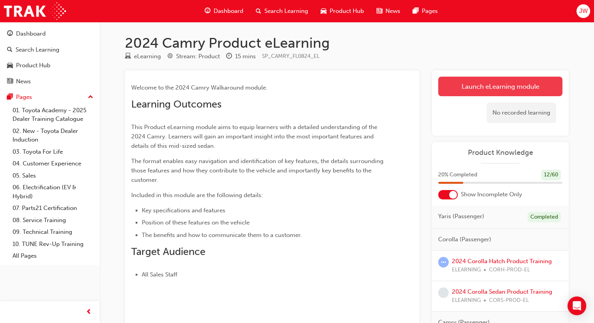
click at [473, 80] on link "Launch eLearning module" at bounding box center [500, 87] width 124 height 20
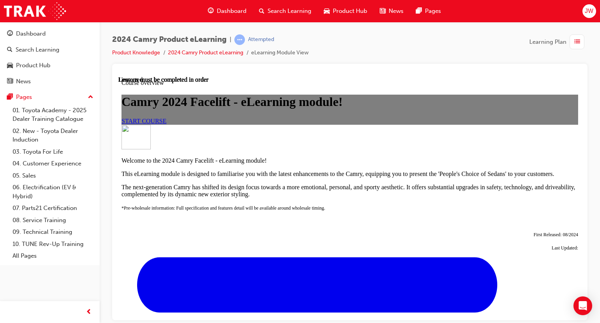
click at [166, 124] on span "START COURSE" at bounding box center [143, 120] width 45 height 7
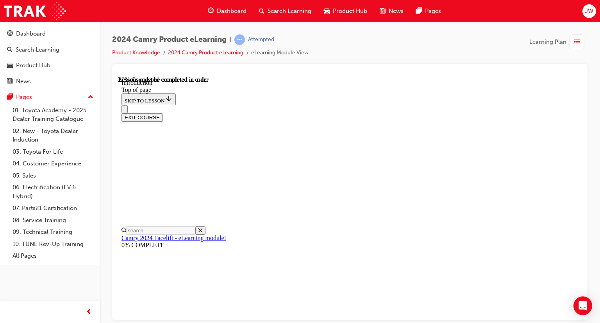
scroll to position [219, 0]
drag, startPoint x: 506, startPoint y: 212, endPoint x: 515, endPoint y: 201, distance: 14.2
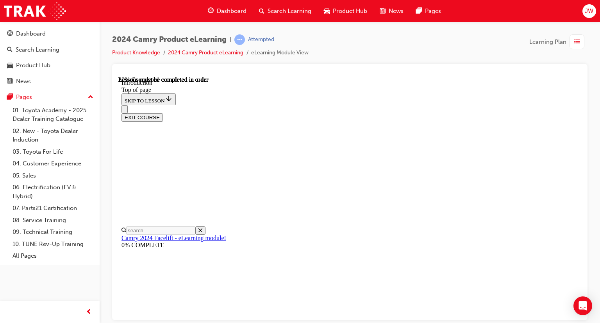
scroll to position [682, 0]
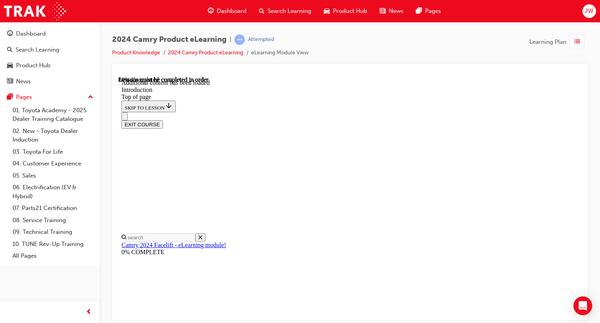
scroll to position [993, 0]
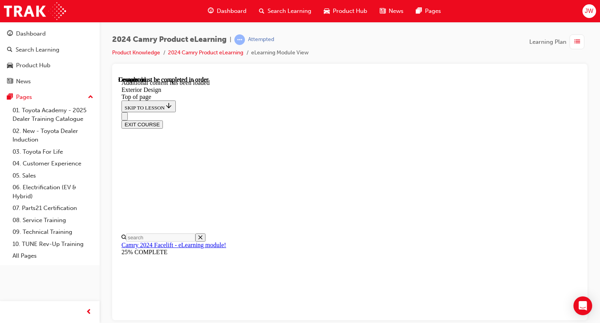
scroll to position [24, 0]
drag, startPoint x: 288, startPoint y: 119, endPoint x: 357, endPoint y: 121, distance: 69.6
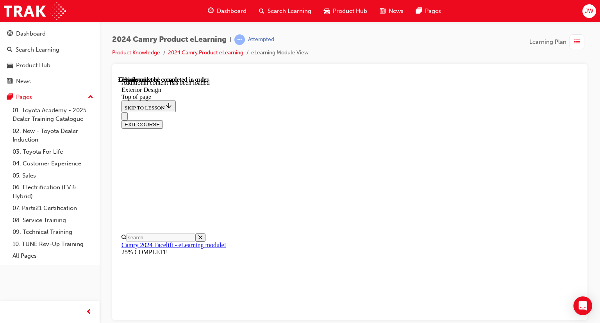
drag, startPoint x: 408, startPoint y: 280, endPoint x: 433, endPoint y: 281, distance: 25.4
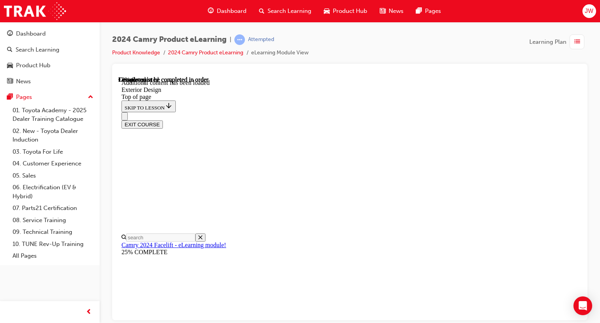
scroll to position [532, 0]
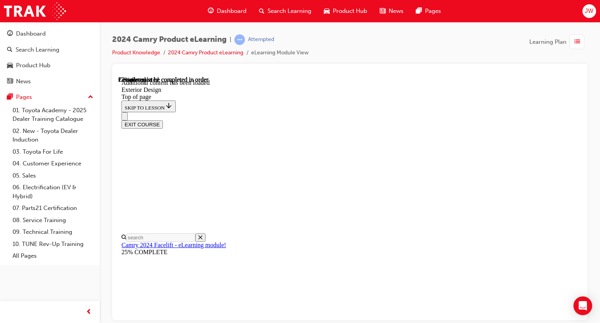
scroll to position [161, 0]
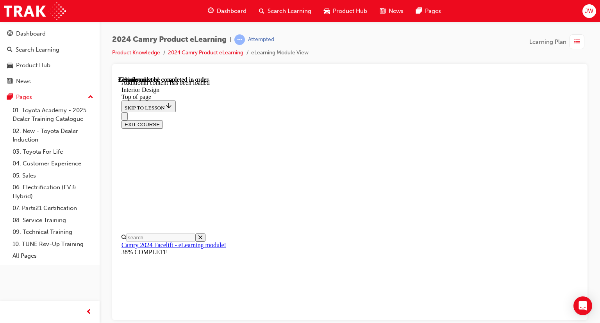
scroll to position [262, 0]
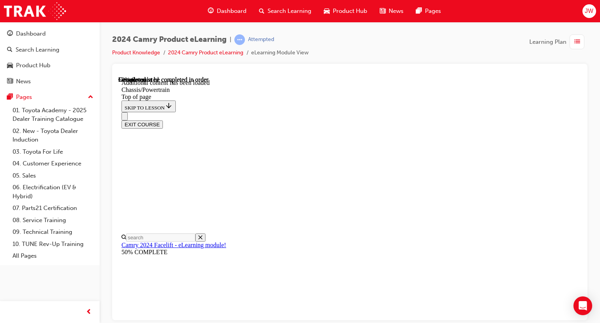
scroll to position [831, 0]
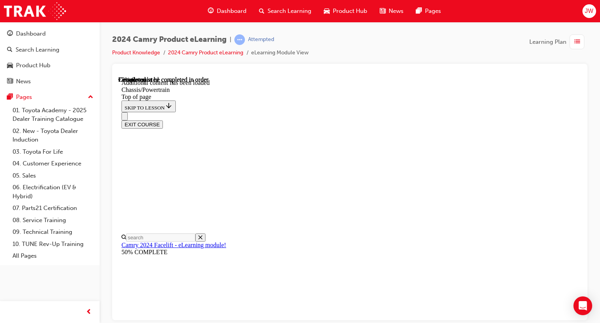
drag, startPoint x: 278, startPoint y: 195, endPoint x: 425, endPoint y: 206, distance: 147.7
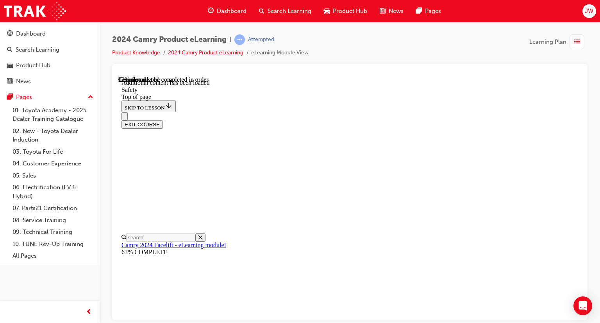
scroll to position [1856, 0]
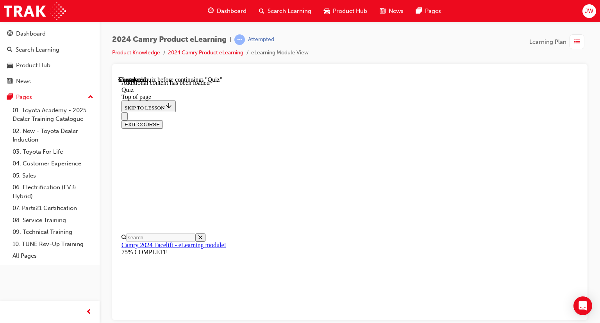
scroll to position [63, 0]
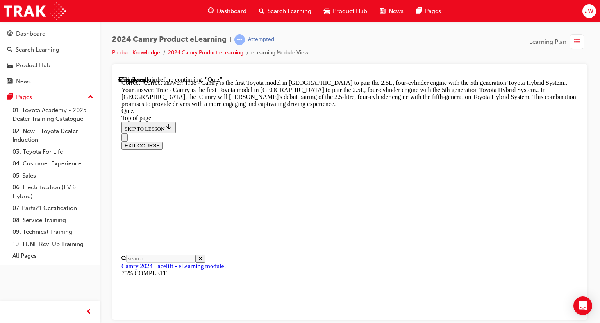
scroll to position [248, 0]
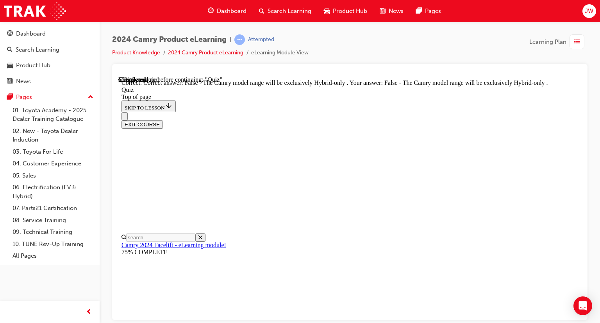
scroll to position [144, 0]
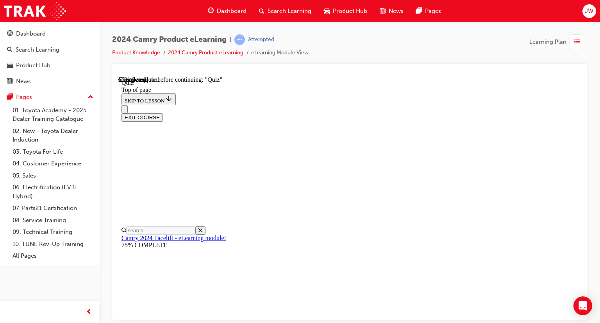
scroll to position [141, 0]
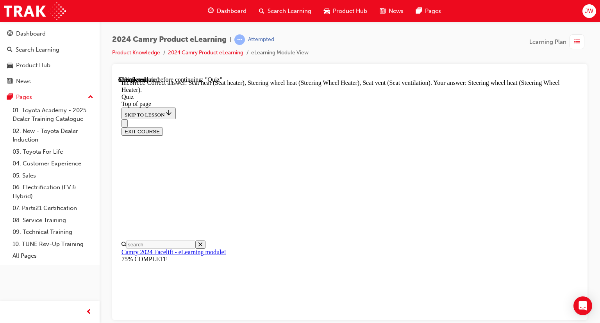
scroll to position [230, 0]
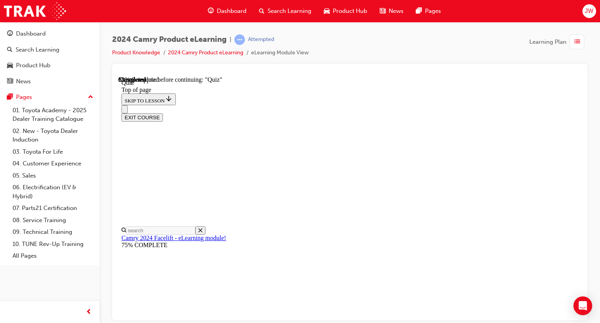
scroll to position [102, 0]
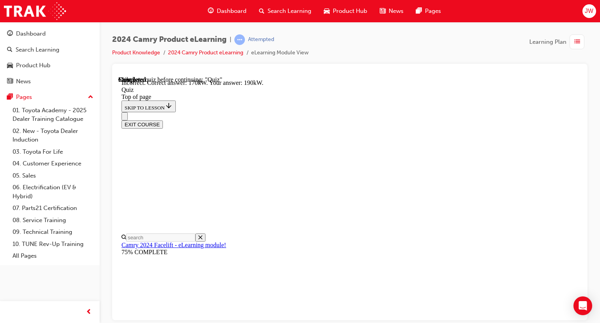
scroll to position [217, 0]
drag, startPoint x: 381, startPoint y: 282, endPoint x: 396, endPoint y: 264, distance: 24.2
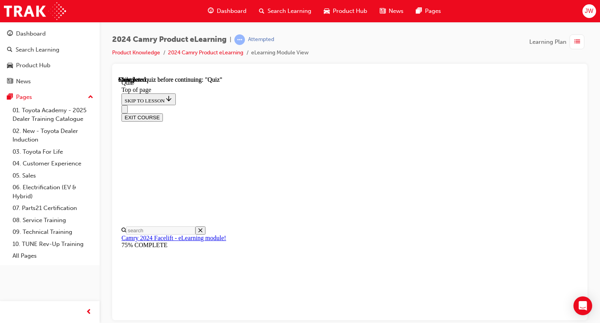
scroll to position [180, 0]
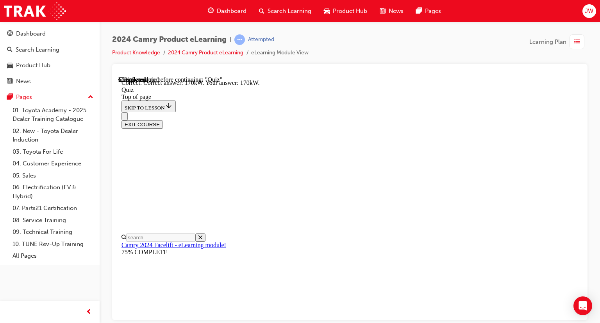
scroll to position [141, 0]
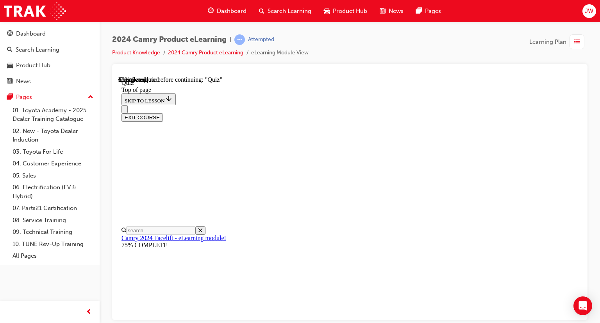
scroll to position [219, 0]
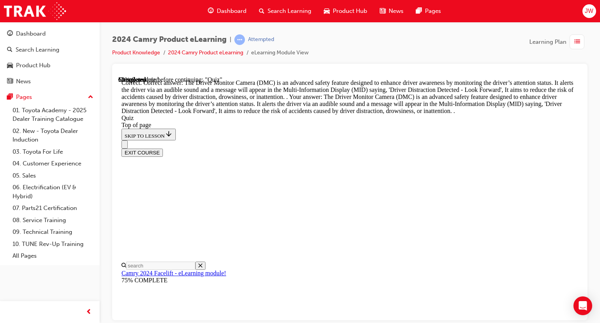
scroll to position [344, 0]
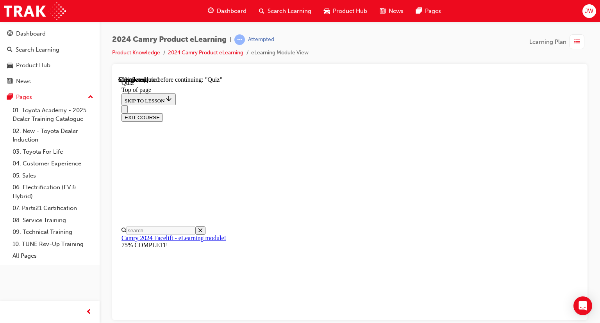
scroll to position [102, 0]
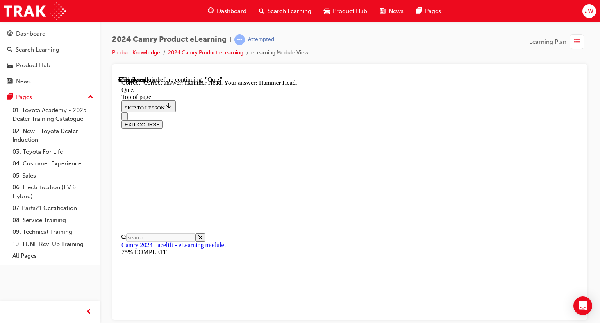
scroll to position [203, 0]
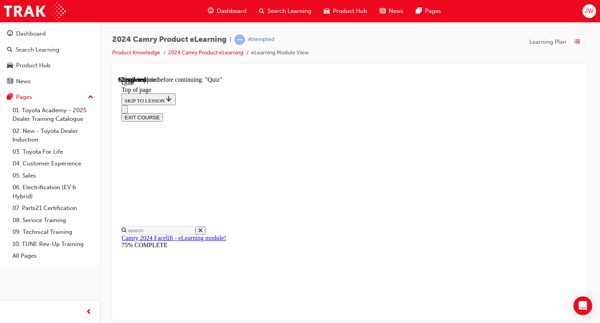
scroll to position [102, 0]
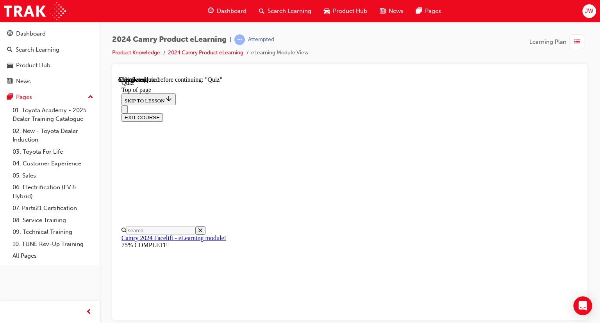
scroll to position [23, 0]
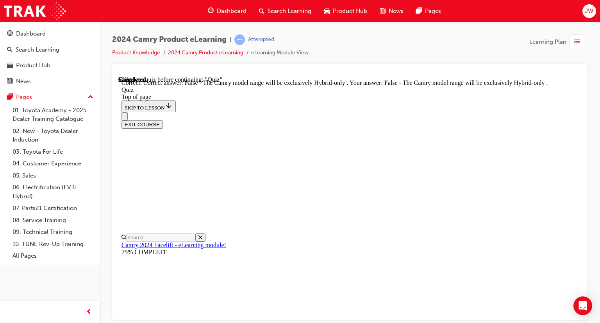
scroll to position [144, 0]
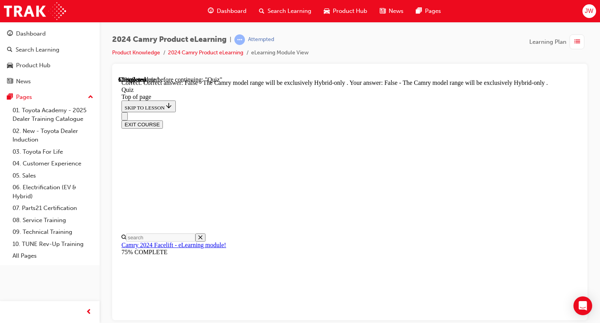
drag, startPoint x: 466, startPoint y: 178, endPoint x: 470, endPoint y: 179, distance: 4.4
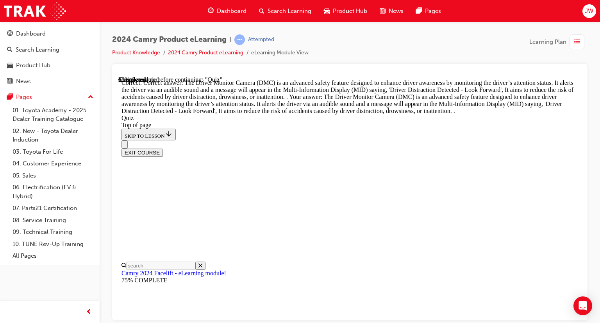
scroll to position [344, 0]
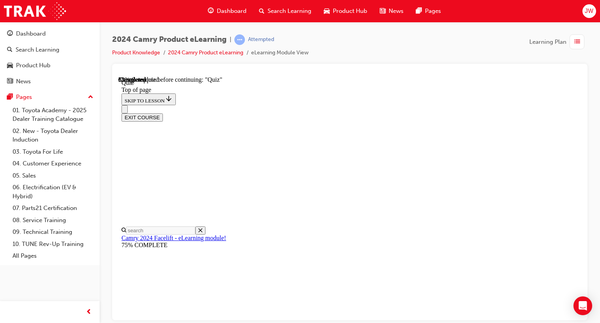
scroll to position [102, 0]
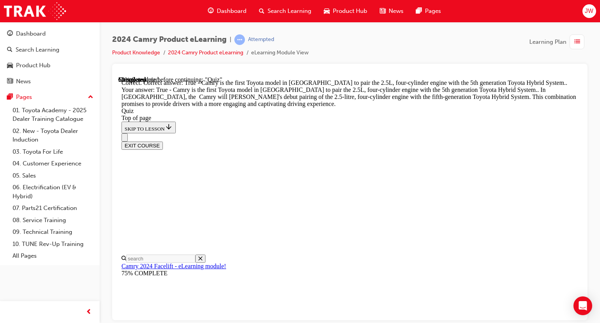
scroll to position [248, 0]
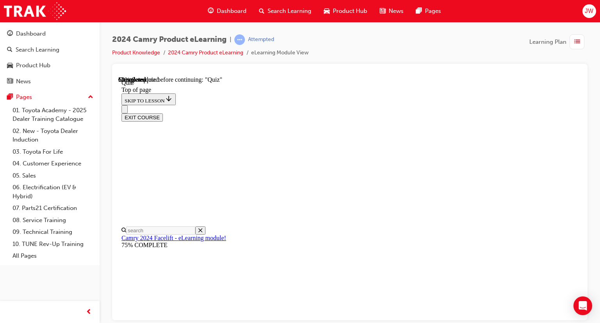
scroll to position [141, 0]
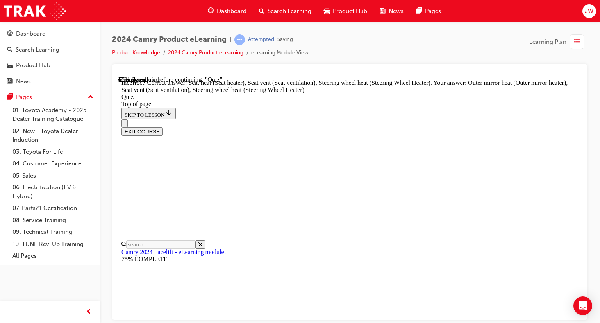
scroll to position [230, 0]
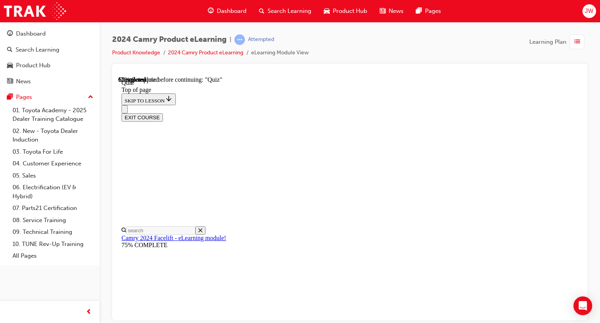
scroll to position [102, 0]
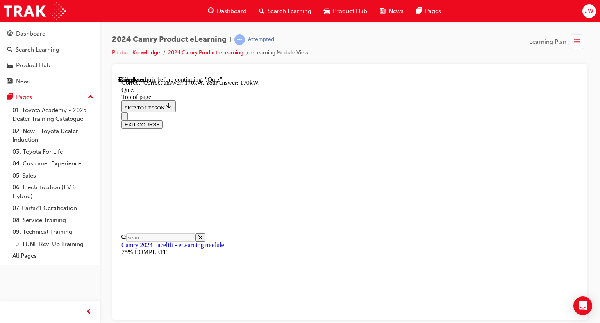
scroll to position [217, 0]
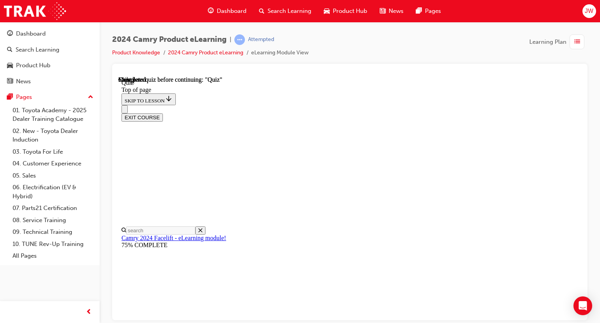
scroll to position [180, 0]
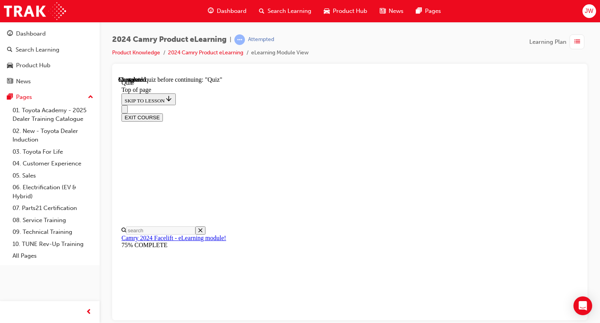
click at [389, 320] on div "2024 Camry Product eLearning | Attempted Product Knowledge 2024 Camry Product e…" at bounding box center [300, 161] width 600 height 323
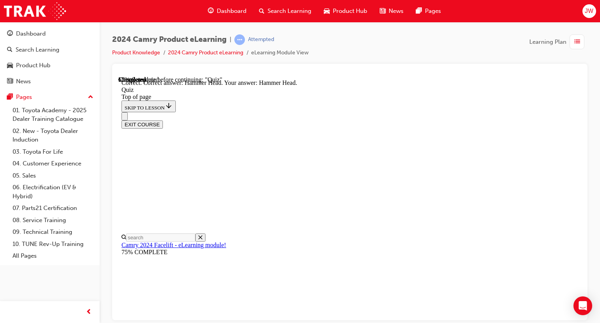
scroll to position [203, 0]
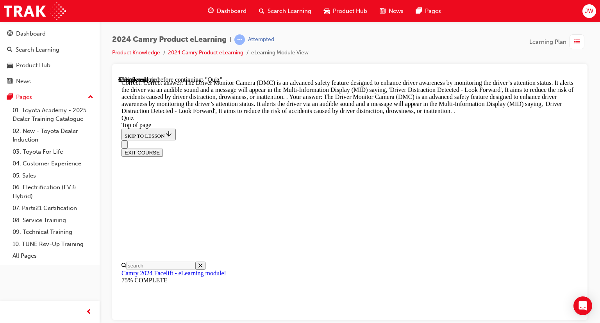
scroll to position [344, 0]
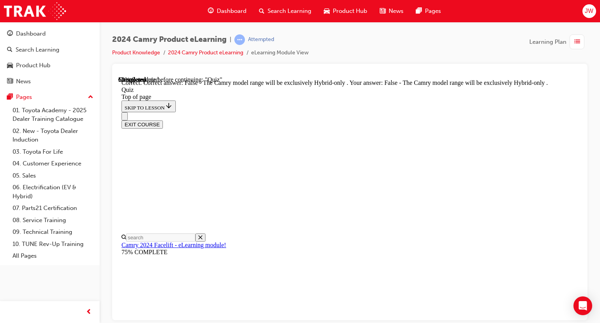
scroll to position [144, 0]
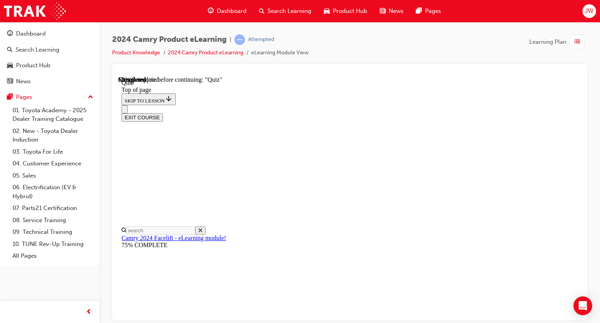
scroll to position [179, 0]
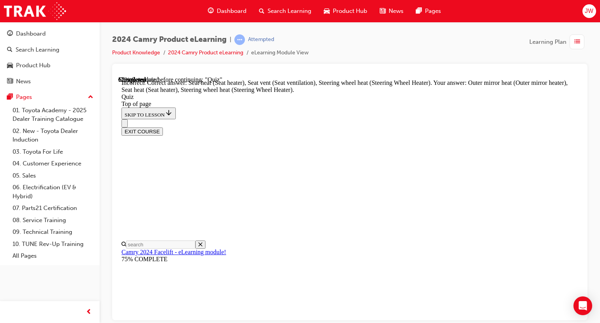
scroll to position [191, 0]
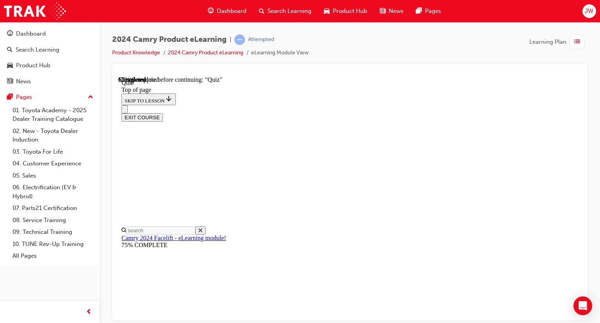
scroll to position [23, 0]
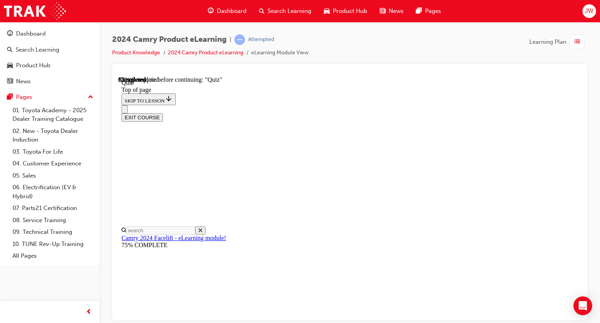
scroll to position [102, 0]
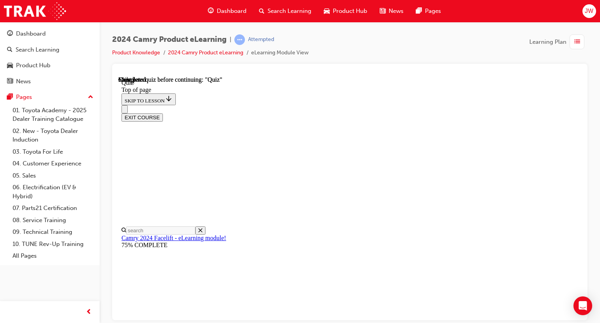
scroll to position [180, 0]
drag, startPoint x: 333, startPoint y: 263, endPoint x: 356, endPoint y: 239, distance: 33.1
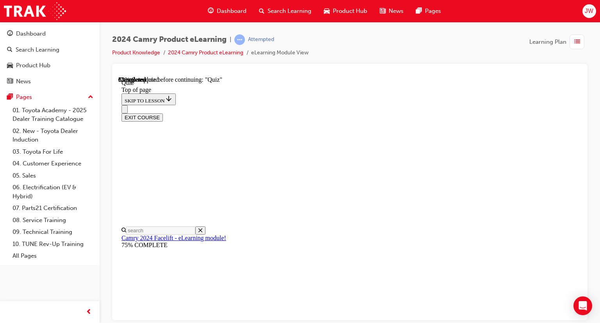
scroll to position [102, 0]
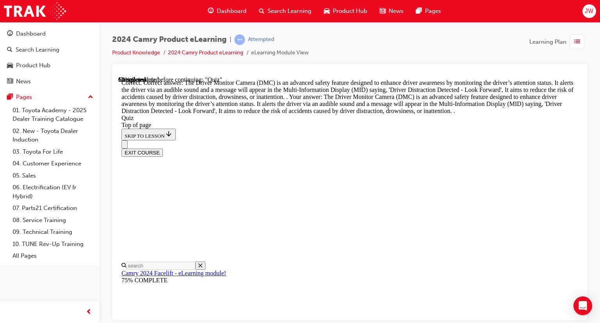
scroll to position [344, 0]
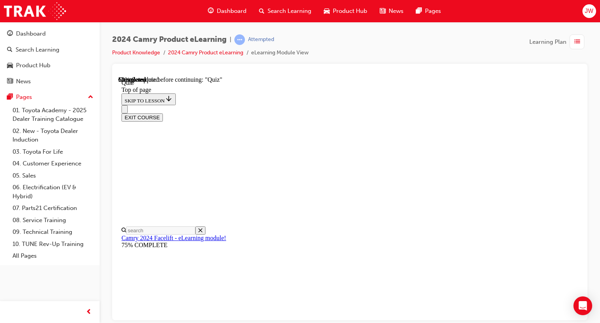
scroll to position [141, 0]
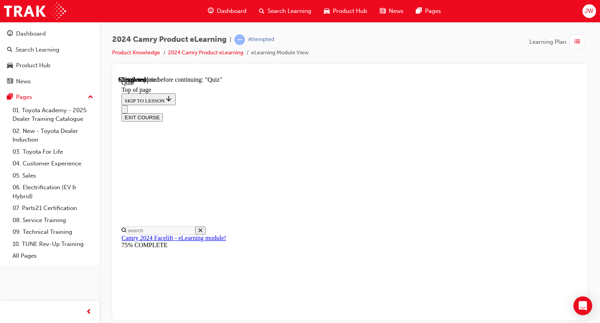
scroll to position [206, 0]
drag, startPoint x: 389, startPoint y: 198, endPoint x: 388, endPoint y: 169, distance: 28.9
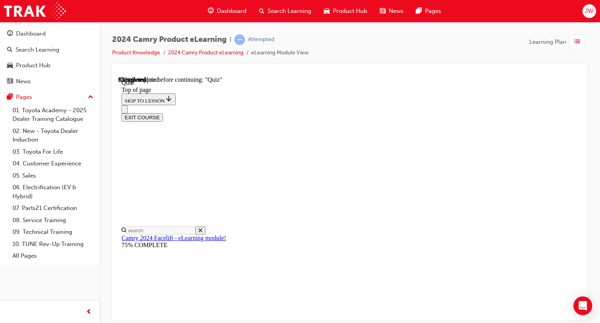
scroll to position [62, 0]
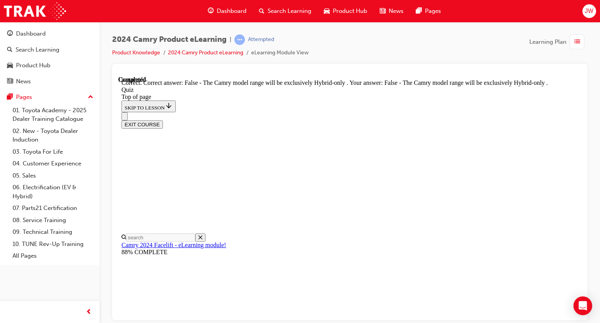
scroll to position [144, 0]
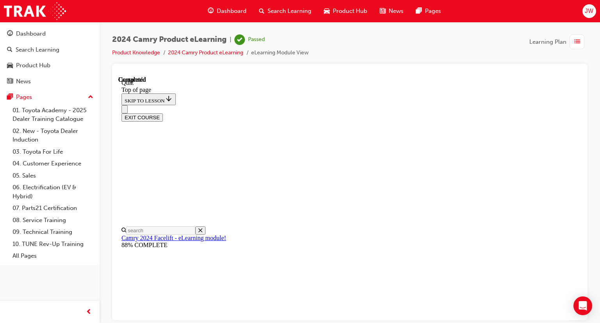
scroll to position [180, 0]
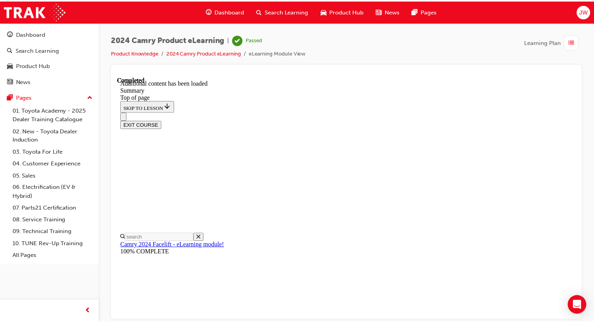
scroll to position [992, 0]
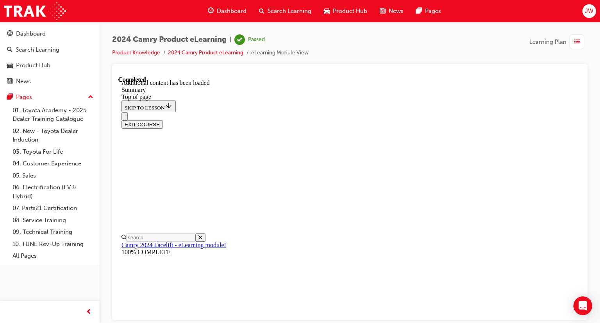
click at [219, 12] on span "Dashboard" at bounding box center [232, 11] width 30 height 9
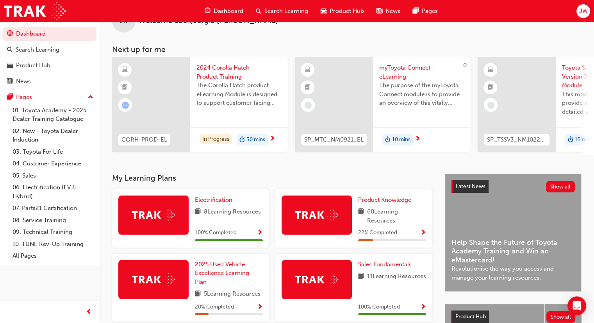
scroll to position [39, 0]
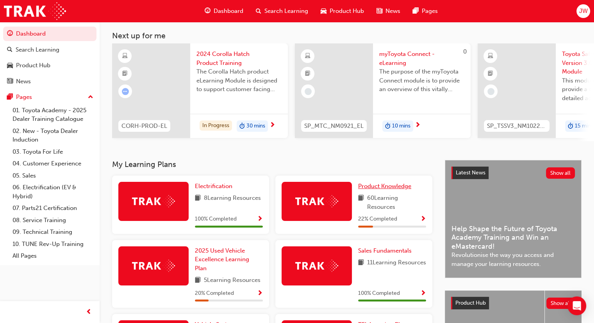
click at [388, 187] on span "Product Knowledge" at bounding box center [384, 185] width 53 height 7
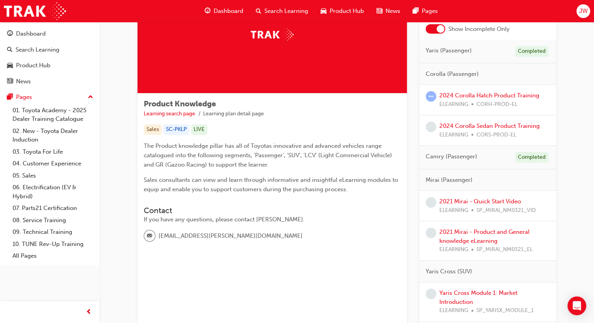
scroll to position [78, 0]
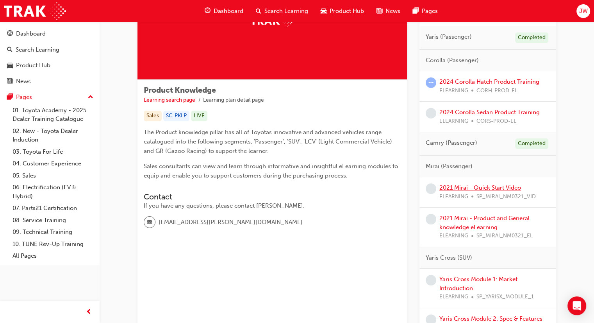
click at [489, 184] on link "2021 Mirai - Quick Start Video" at bounding box center [480, 187] width 82 height 7
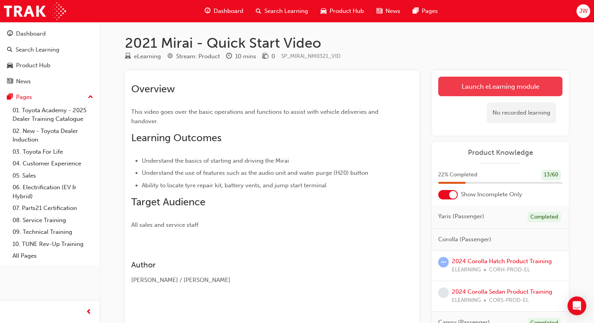
click at [519, 81] on link "Launch eLearning module" at bounding box center [500, 87] width 124 height 20
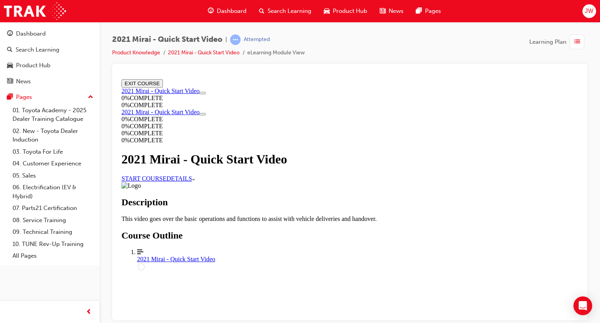
click at [166, 181] on link "START COURSE" at bounding box center [143, 178] width 45 height 7
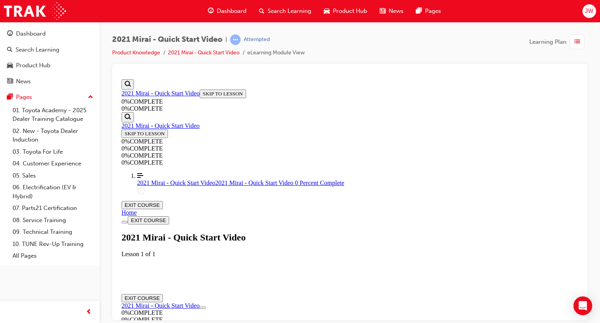
scroll to position [27, 0]
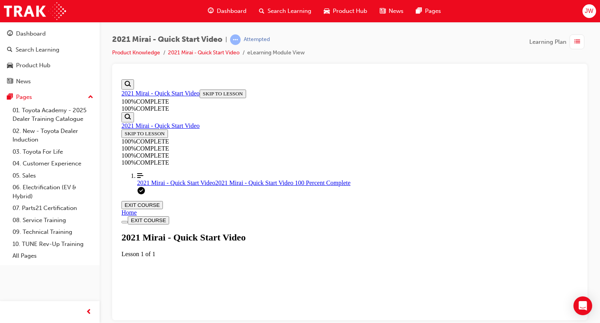
click at [503, 279] on div "Video Player is loading. Play Video Pause Mute Current Time 1:08 / Duration 5:3…" at bounding box center [349, 275] width 457 height 36
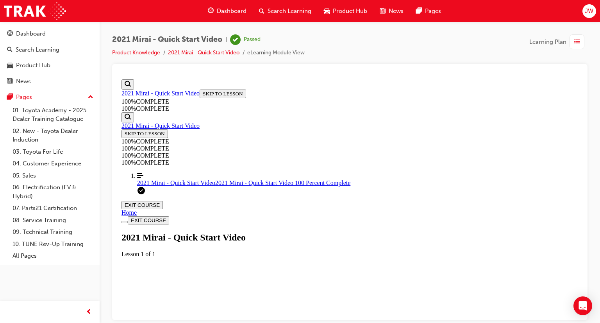
click at [125, 50] on link "Product Knowledge" at bounding box center [136, 52] width 48 height 7
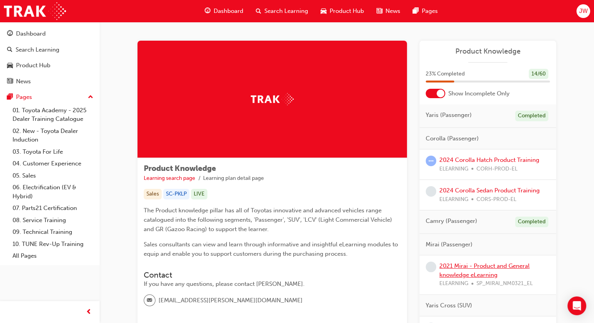
click at [478, 266] on link "2021 Mirai - Product and General knowledge eLearning" at bounding box center [484, 270] width 90 height 16
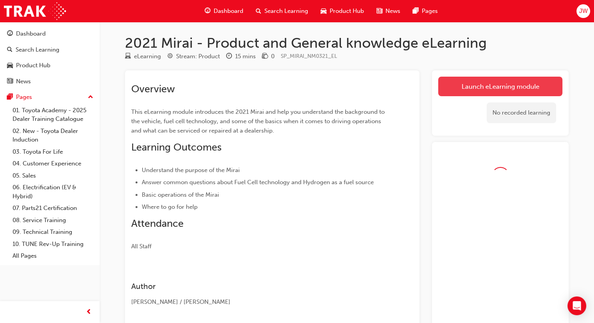
click at [467, 92] on link "Launch eLearning module" at bounding box center [500, 87] width 124 height 20
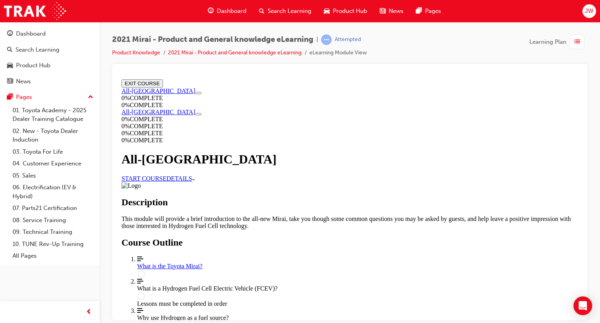
click at [166, 175] on link "START COURSE" at bounding box center [143, 178] width 45 height 7
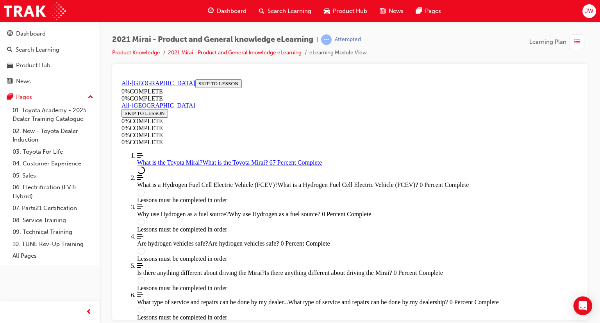
scroll to position [964, 0]
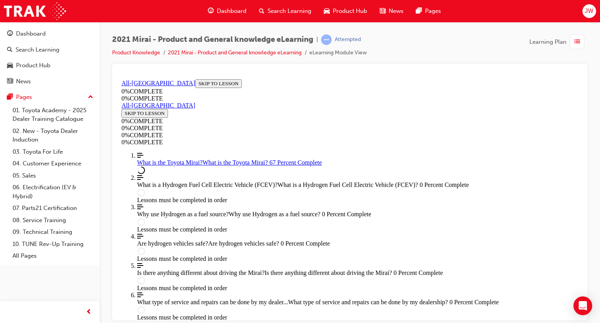
scroll to position [946, 0]
drag, startPoint x: 470, startPoint y: 297, endPoint x: 486, endPoint y: 287, distance: 18.4
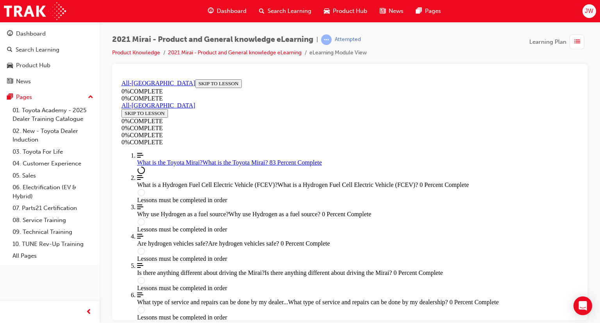
scroll to position [1051, 0]
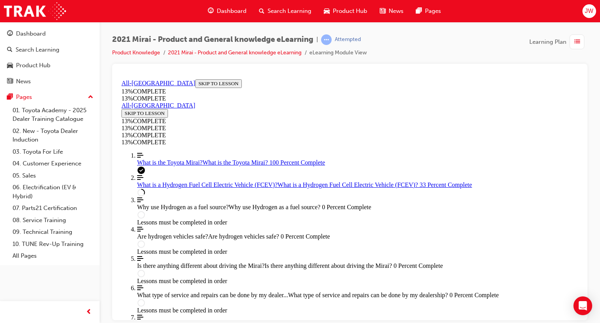
scroll to position [691, 0]
drag, startPoint x: 404, startPoint y: 187, endPoint x: 423, endPoint y: 193, distance: 20.0
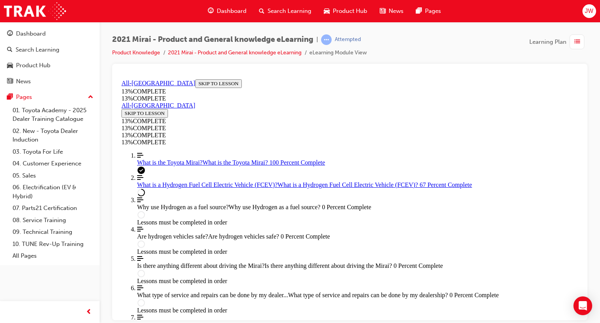
drag, startPoint x: 461, startPoint y: 231, endPoint x: 466, endPoint y: 233, distance: 5.8
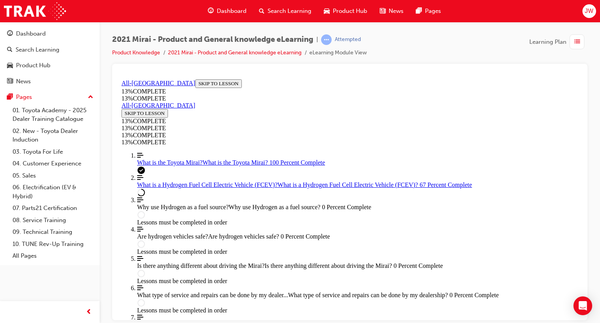
scroll to position [1012, 0]
drag, startPoint x: 475, startPoint y: 258, endPoint x: 480, endPoint y: 252, distance: 7.6
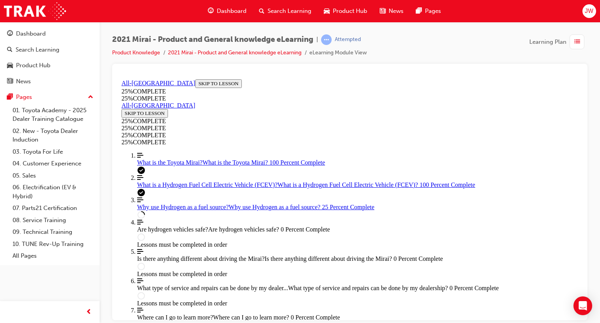
scroll to position [417, 0]
drag, startPoint x: 350, startPoint y: 254, endPoint x: 435, endPoint y: 262, distance: 85.5
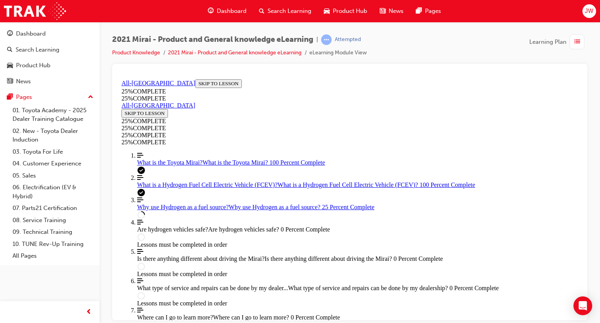
scroll to position [422, 0]
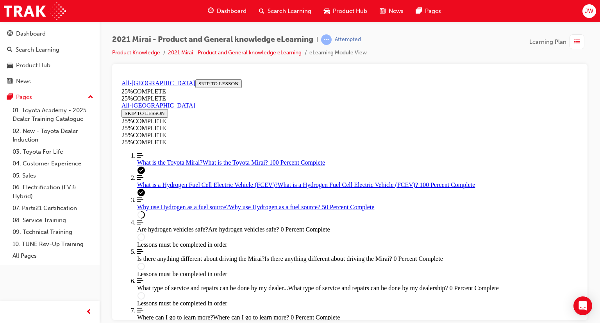
scroll to position [872, 0]
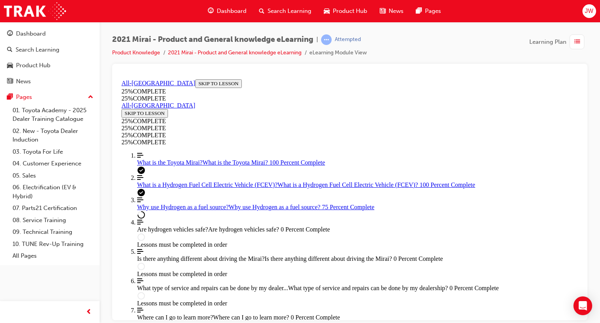
drag, startPoint x: 418, startPoint y: 264, endPoint x: 425, endPoint y: 263, distance: 6.7
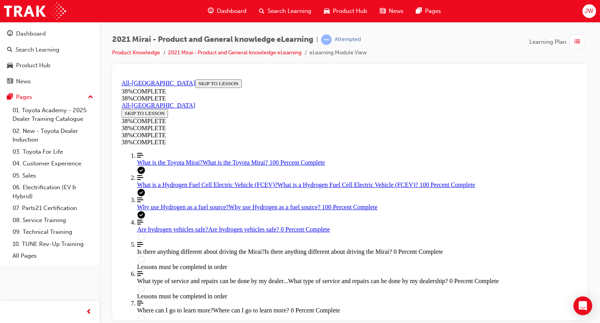
scroll to position [222, 0]
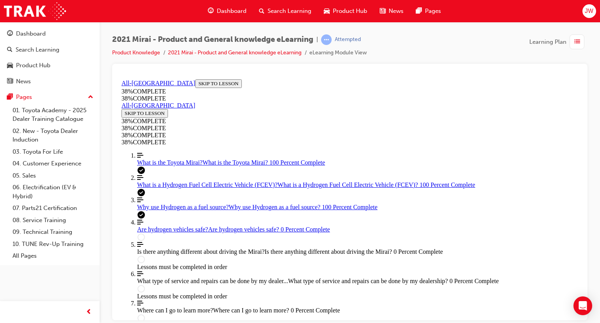
drag, startPoint x: 496, startPoint y: 259, endPoint x: 502, endPoint y: 259, distance: 5.9
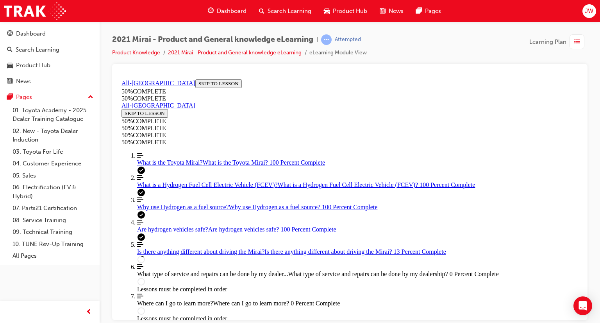
scroll to position [261, 0]
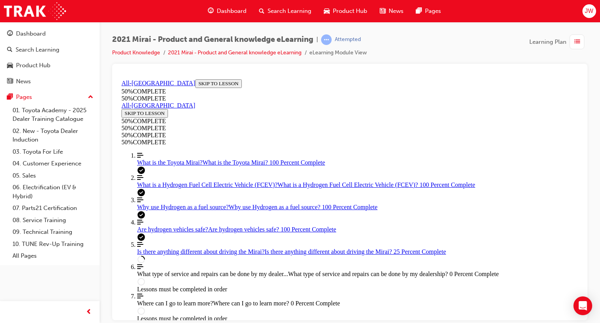
scroll to position [0, 0]
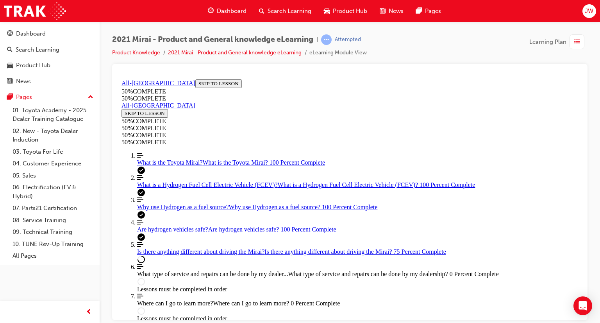
drag, startPoint x: 392, startPoint y: 231, endPoint x: 400, endPoint y: 231, distance: 7.4
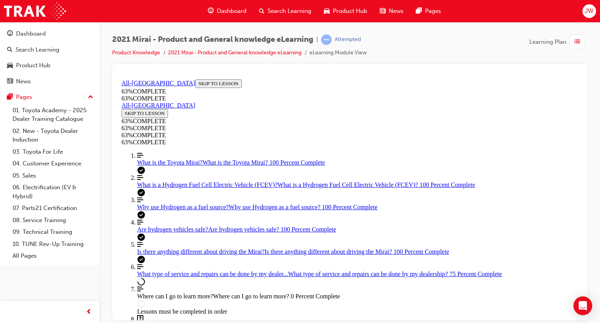
scroll to position [548, 0]
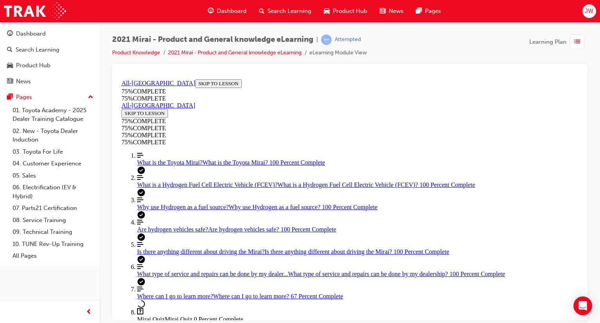
scroll to position [125, 0]
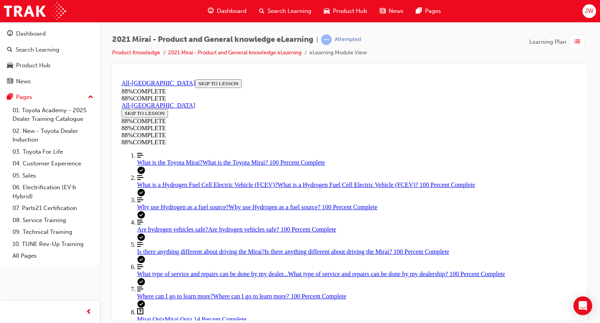
drag, startPoint x: 366, startPoint y: 114, endPoint x: 462, endPoint y: 125, distance: 97.4
drag, startPoint x: 347, startPoint y: 177, endPoint x: 385, endPoint y: 206, distance: 48.2
drag, startPoint x: 347, startPoint y: 241, endPoint x: 387, endPoint y: 161, distance: 89.8
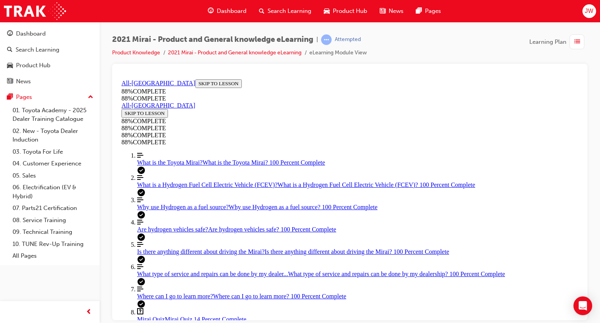
drag, startPoint x: 312, startPoint y: 242, endPoint x: 341, endPoint y: 243, distance: 28.5
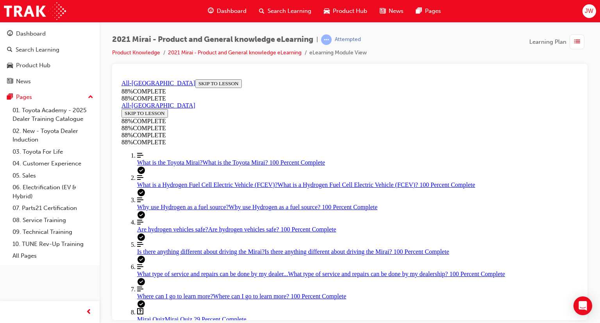
scroll to position [67, 0]
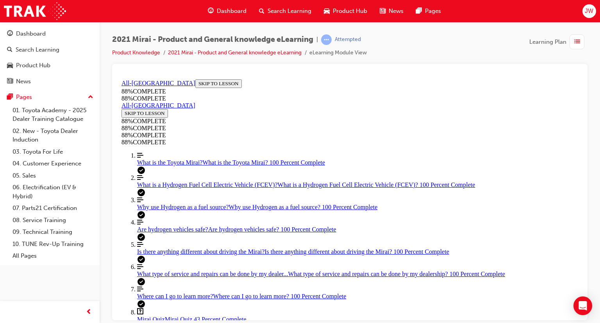
drag, startPoint x: 355, startPoint y: 195, endPoint x: 414, endPoint y: 217, distance: 62.8
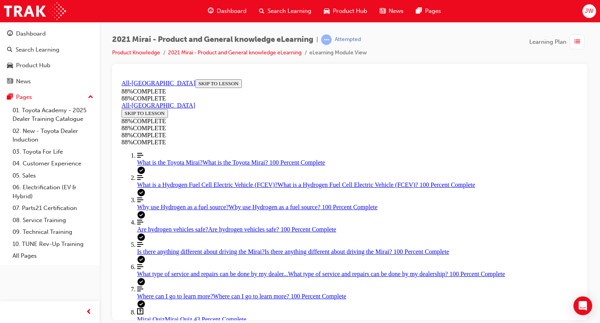
scroll to position [145, 0]
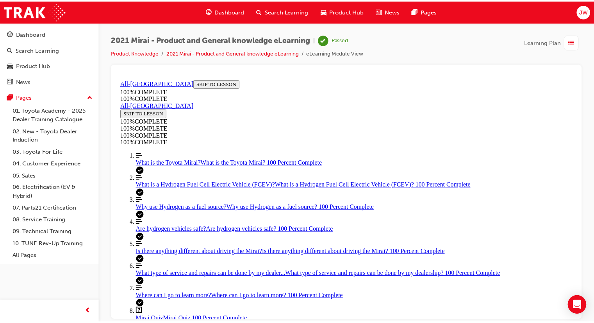
scroll to position [160, 0]
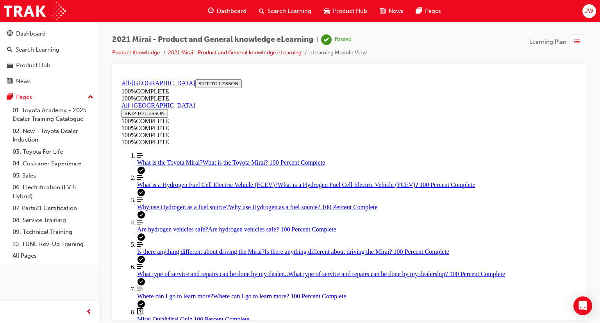
click at [223, 10] on span "Dashboard" at bounding box center [232, 11] width 30 height 9
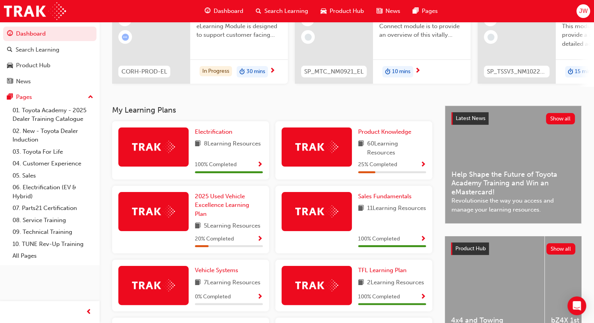
scroll to position [39, 0]
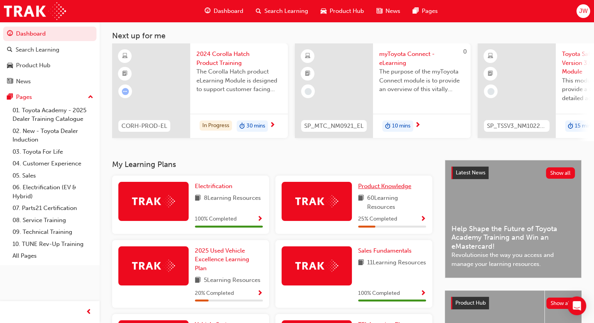
click at [401, 184] on span "Product Knowledge" at bounding box center [384, 185] width 53 height 7
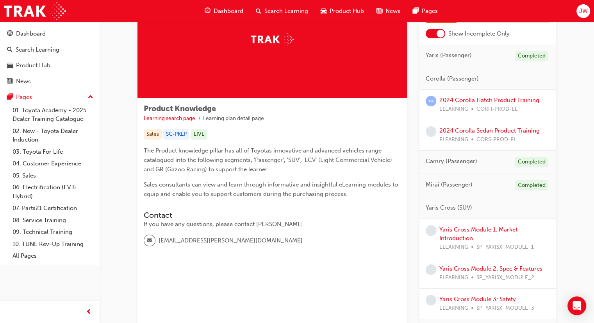
scroll to position [78, 0]
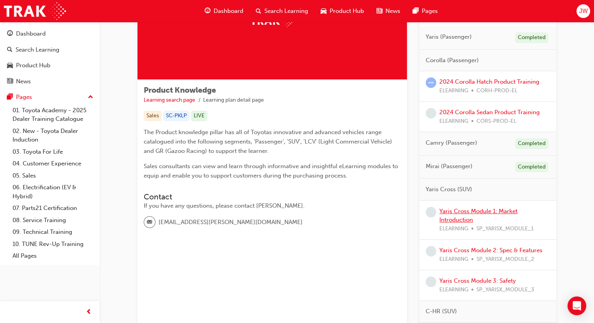
click at [472, 207] on link "Yaris Cross Module 1: Market Introduction" at bounding box center [478, 215] width 78 height 16
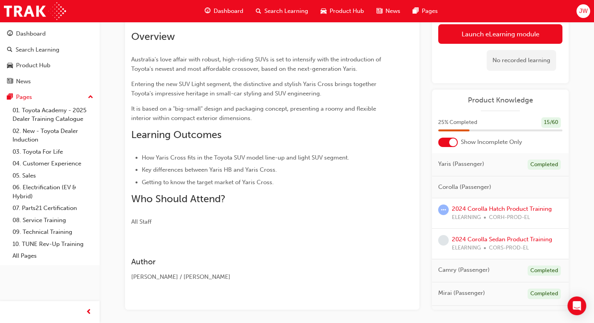
scroll to position [39, 0]
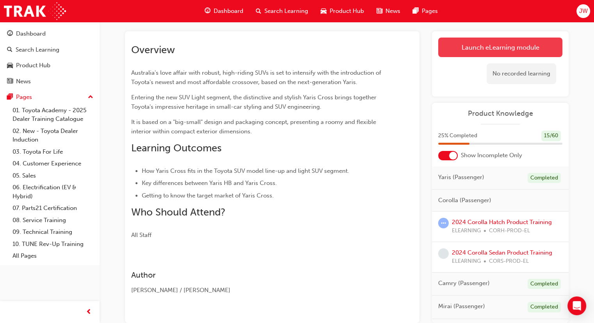
click at [481, 44] on link "Launch eLearning module" at bounding box center [500, 47] width 124 height 20
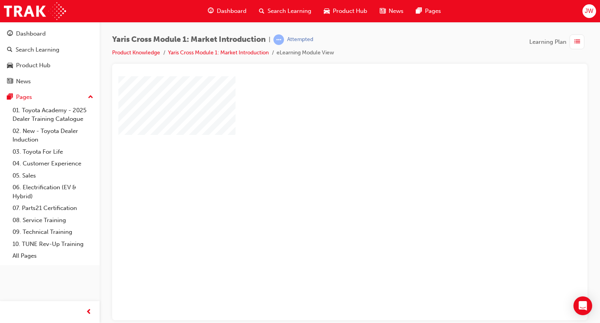
click at [327, 175] on div "play" at bounding box center [327, 175] width 0 height 0
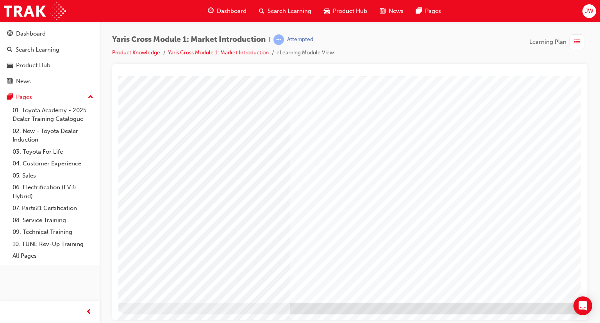
scroll to position [0, 0]
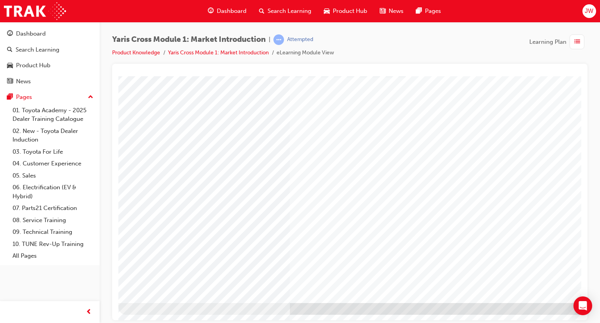
scroll to position [55, 0]
drag, startPoint x: 458, startPoint y: 175, endPoint x: 448, endPoint y: 181, distance: 12.3
drag, startPoint x: 441, startPoint y: 200, endPoint x: 444, endPoint y: 206, distance: 7.0
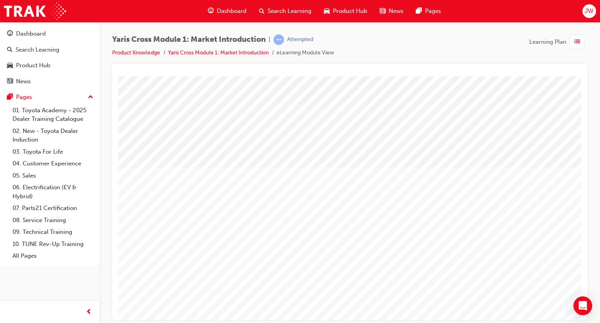
drag, startPoint x: 537, startPoint y: 270, endPoint x: 477, endPoint y: 306, distance: 69.5
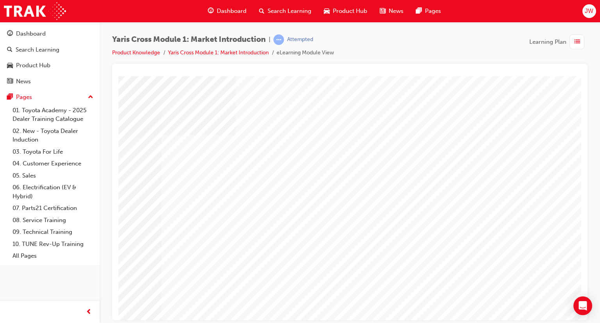
scroll to position [55, 0]
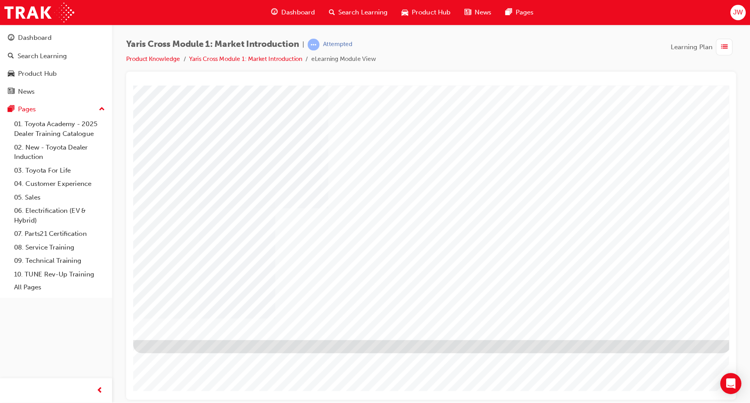
scroll to position [0, 0]
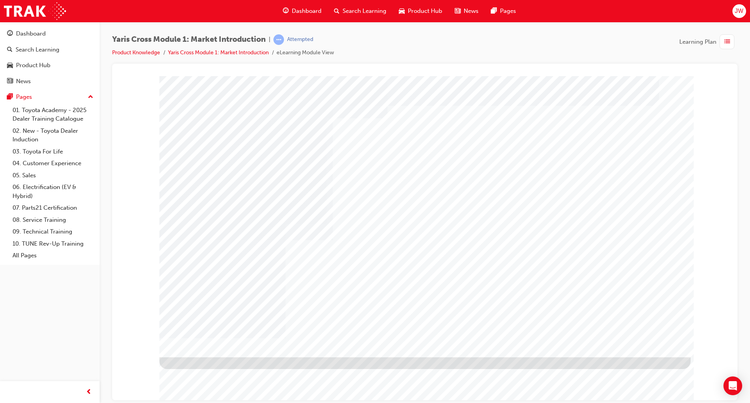
drag, startPoint x: 517, startPoint y: 0, endPoint x: 506, endPoint y: 39, distance: 39.9
click at [506, 39] on div "Yaris Cross Module 1: Market Introduction | Attempted Product Knowledge Yaris C…" at bounding box center [424, 48] width 625 height 29
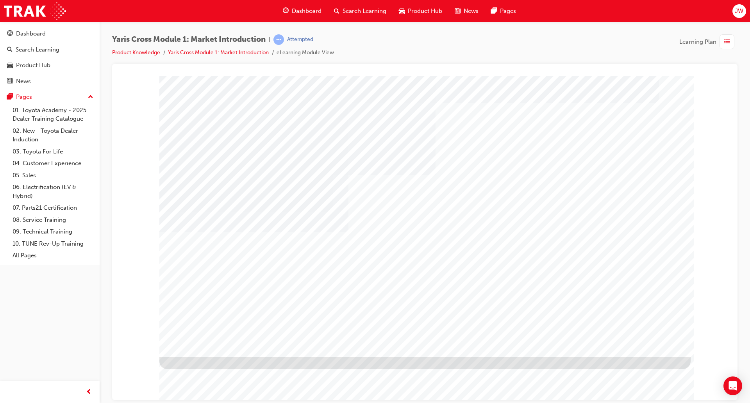
drag, startPoint x: 264, startPoint y: 146, endPoint x: 312, endPoint y: 154, distance: 48.3
